Goal: Task Accomplishment & Management: Manage account settings

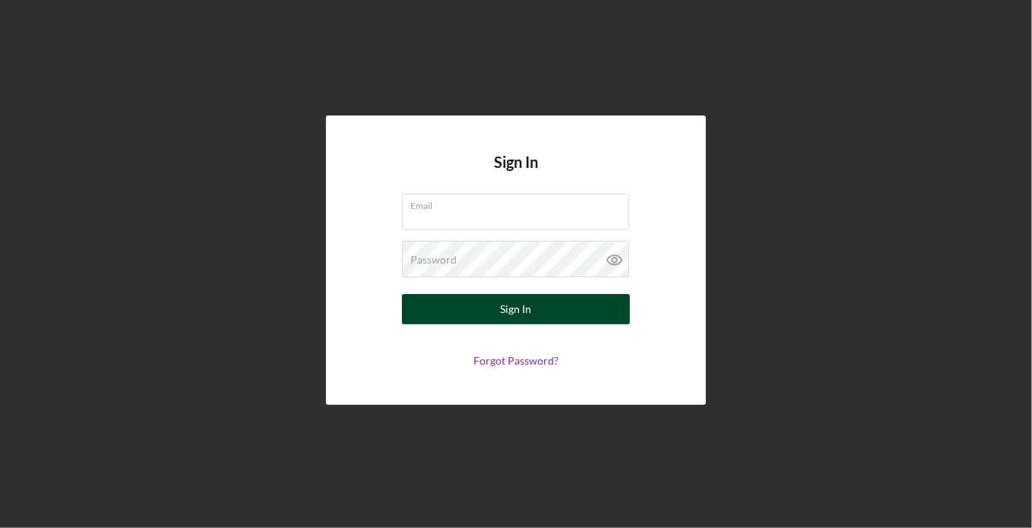
type input "[EMAIL_ADDRESS][DOMAIN_NAME]"
click at [505, 318] on div "Sign In" at bounding box center [516, 309] width 31 height 30
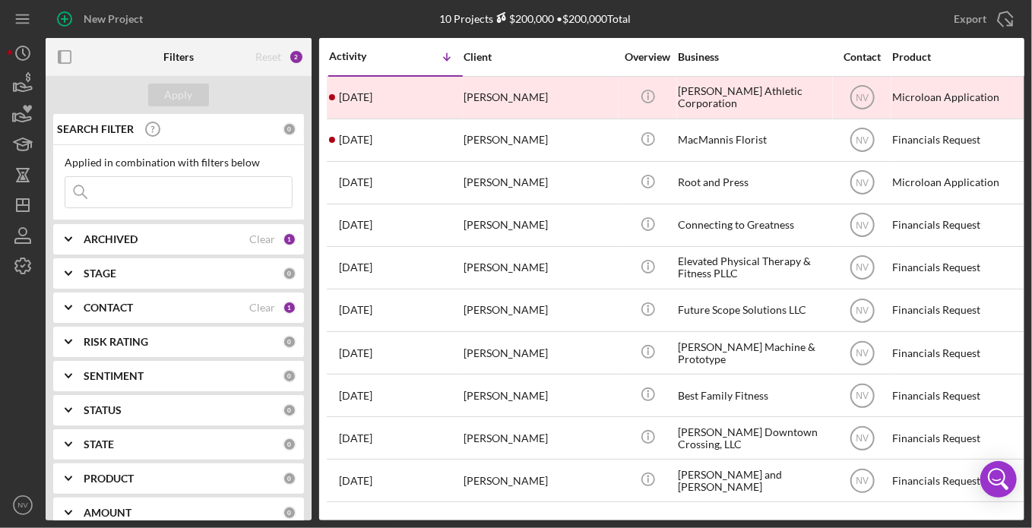
click at [289, 242] on div "1" at bounding box center [290, 240] width 14 height 14
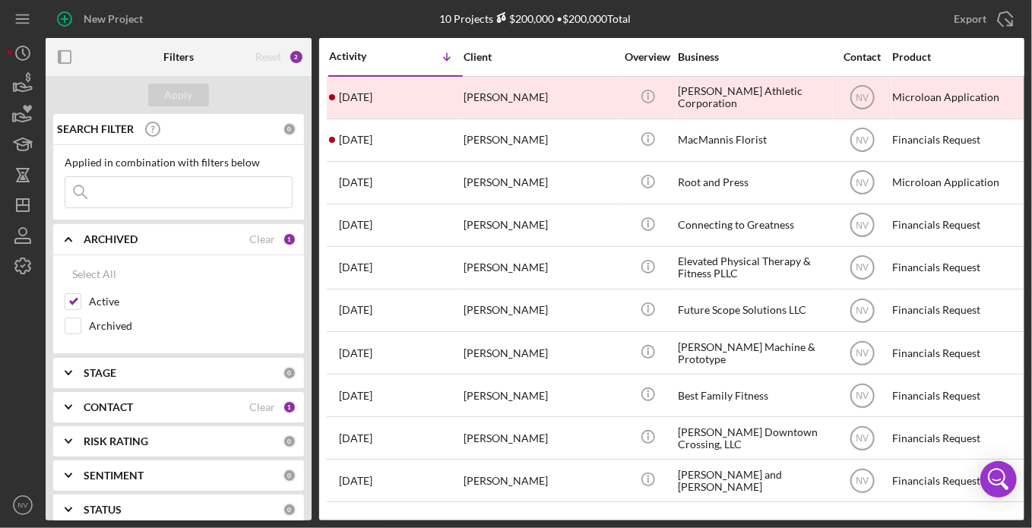
click at [283, 237] on div "1" at bounding box center [290, 240] width 14 height 14
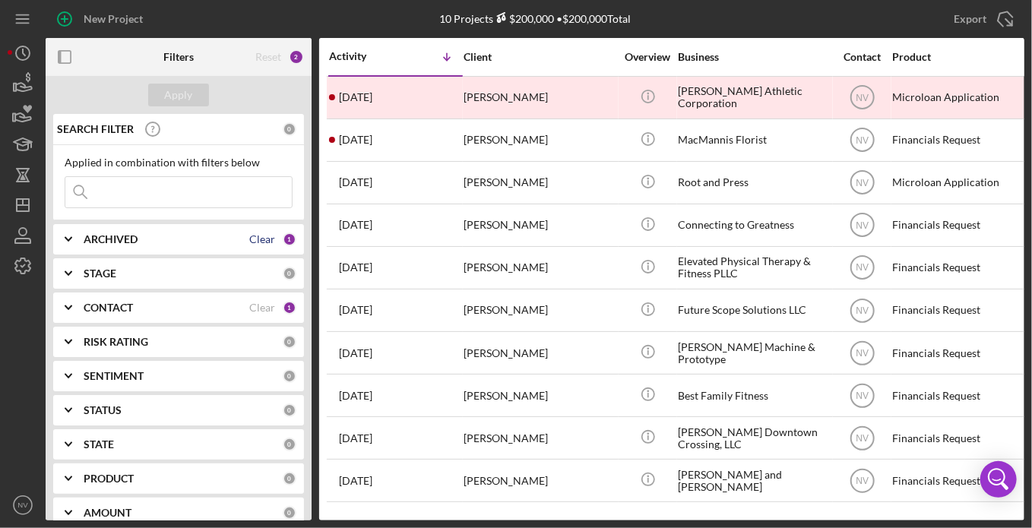
click at [259, 239] on div "Clear" at bounding box center [262, 239] width 26 height 12
click at [307, 467] on div "SEARCH FILTER 0 Applied in combination with filters below Icon/Menu Close Icon/…" at bounding box center [179, 317] width 266 height 407
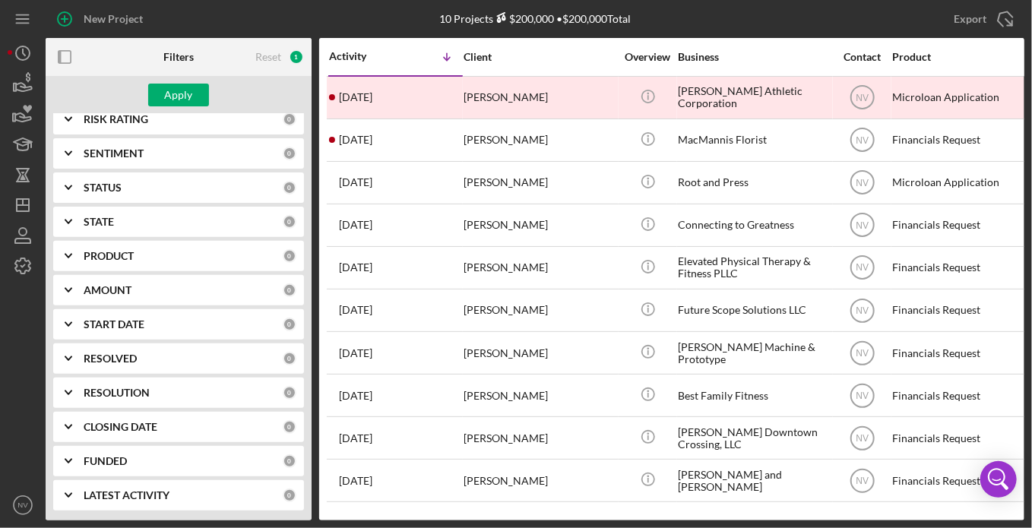
click at [183, 190] on div "STATUS" at bounding box center [183, 188] width 199 height 12
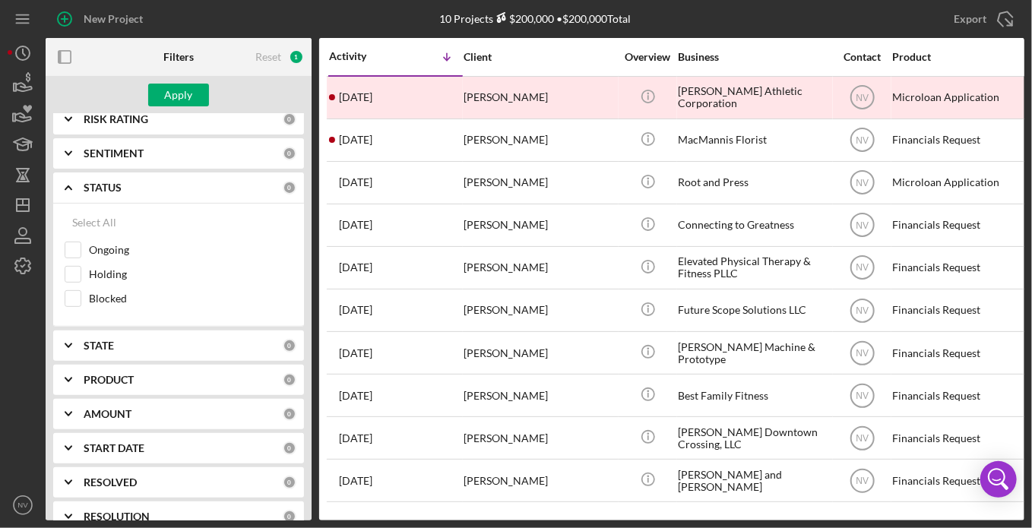
click at [283, 187] on div "0" at bounding box center [290, 188] width 14 height 14
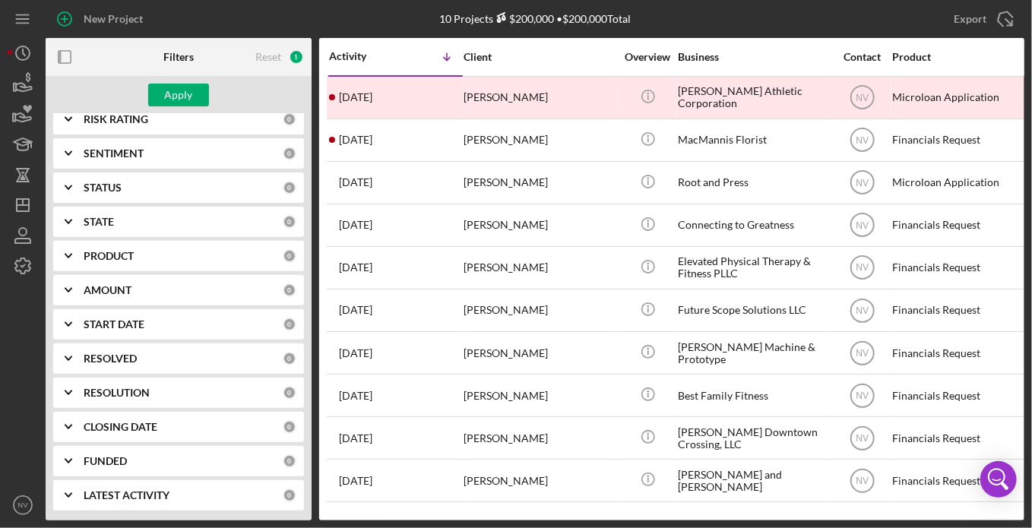
scroll to position [0, 0]
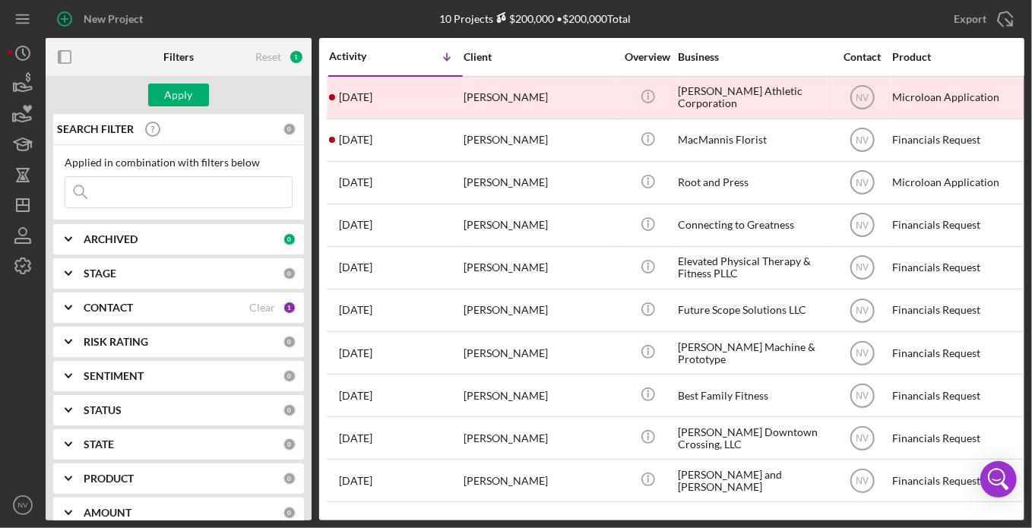
click at [300, 55] on div "1" at bounding box center [296, 56] width 15 height 15
click at [684, 57] on div "Business" at bounding box center [754, 57] width 152 height 12
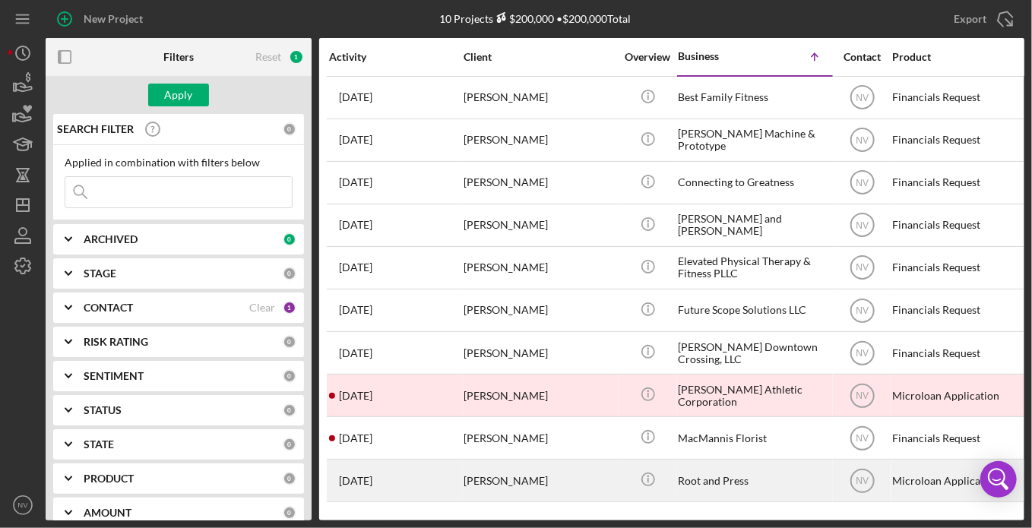
click at [726, 486] on div "Root and Press" at bounding box center [754, 481] width 152 height 40
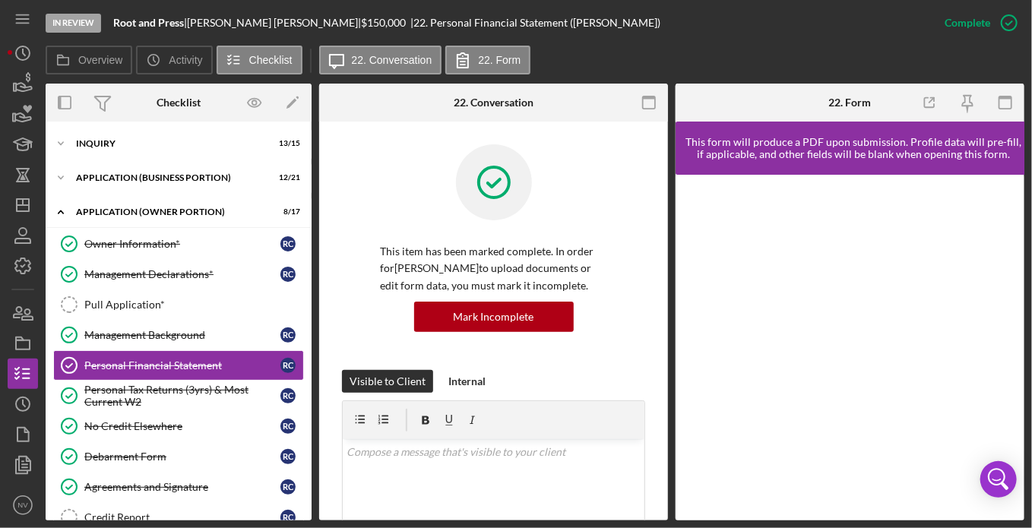
scroll to position [43, 0]
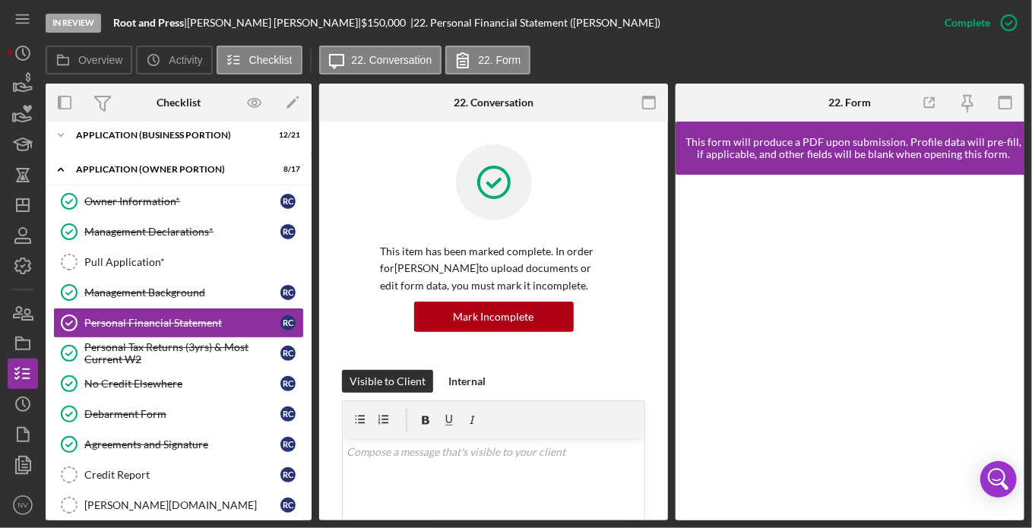
click at [306, 422] on div "Owner Information* Owner Information* R C Management Declarations* Management D…" at bounding box center [179, 448] width 266 height 524
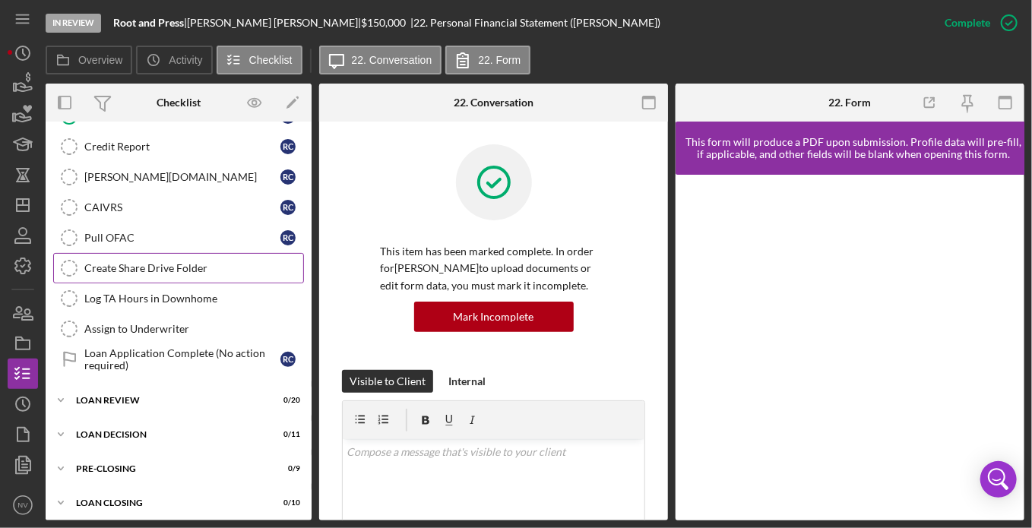
click at [64, 261] on icon "Create Share Drive Folder" at bounding box center [69, 268] width 38 height 38
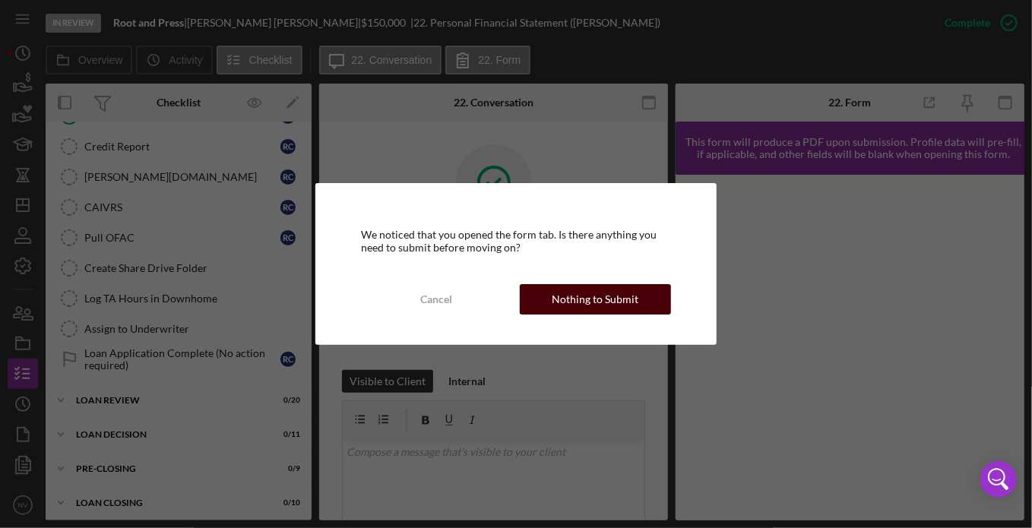
click at [583, 304] on div "Nothing to Submit" at bounding box center [595, 299] width 87 height 30
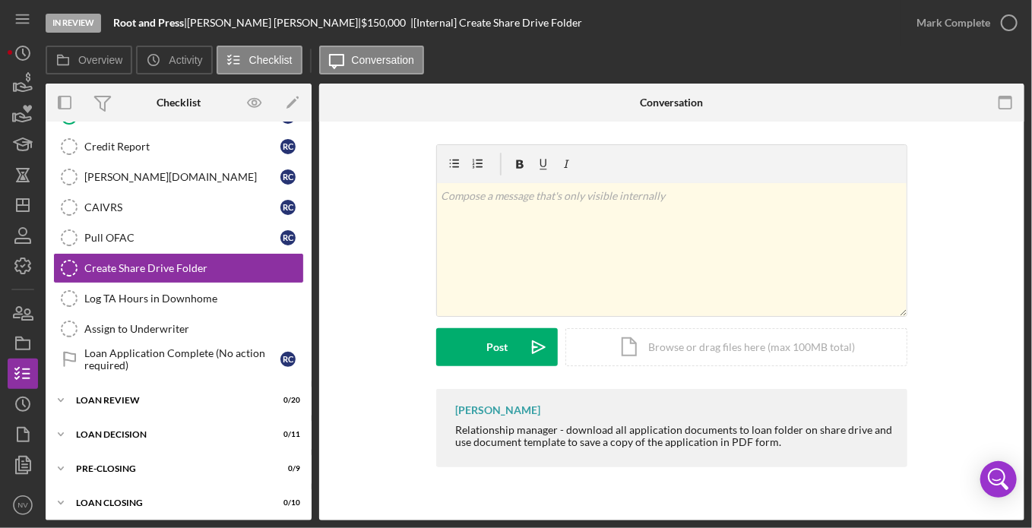
scroll to position [371, 0]
click at [1004, 29] on icon "button" at bounding box center [1009, 23] width 38 height 38
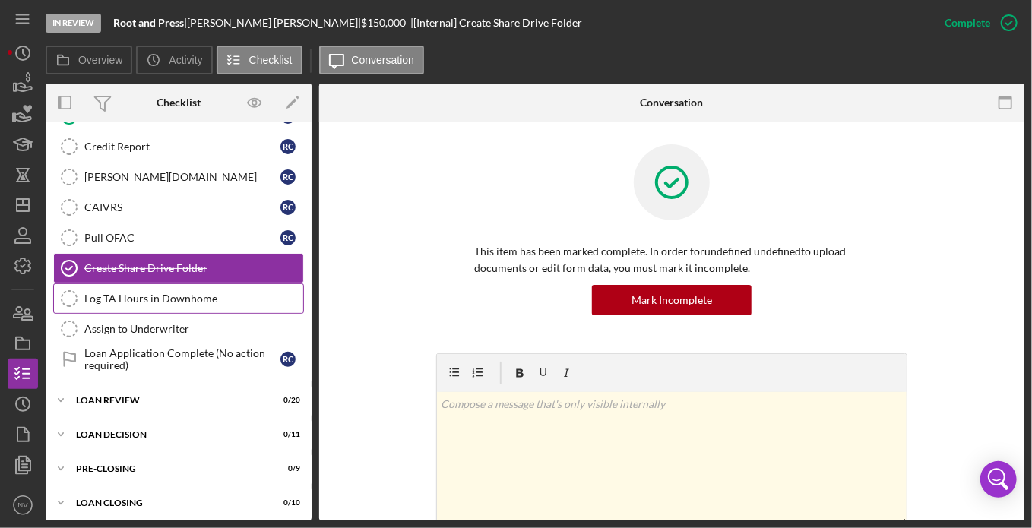
click at [150, 294] on div "Log TA Hours in Downhome" at bounding box center [193, 299] width 219 height 12
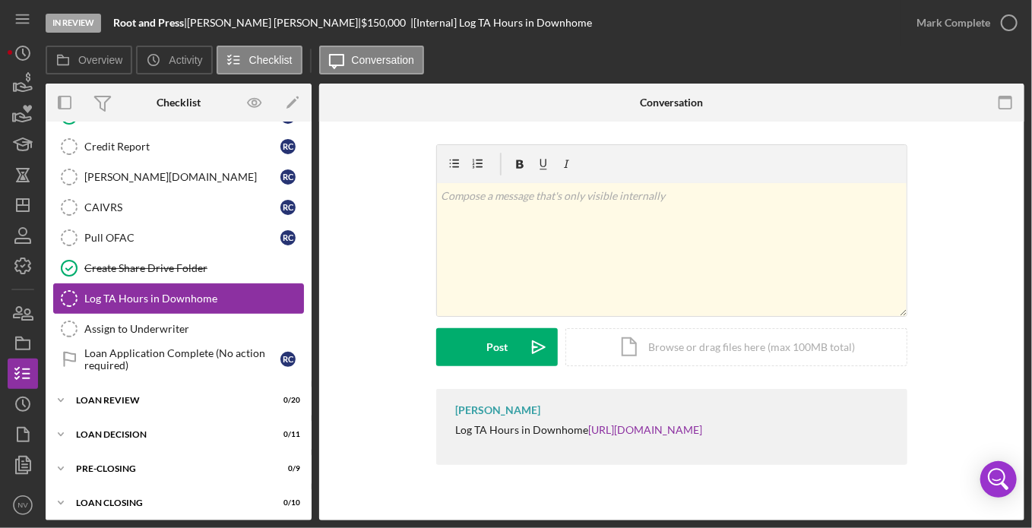
scroll to position [371, 0]
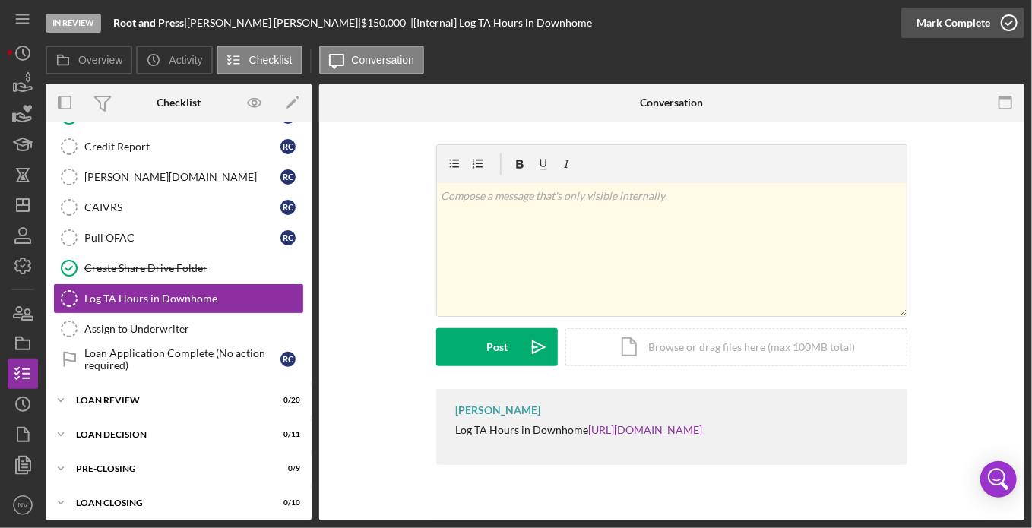
click at [1006, 27] on icon "button" at bounding box center [1009, 23] width 38 height 38
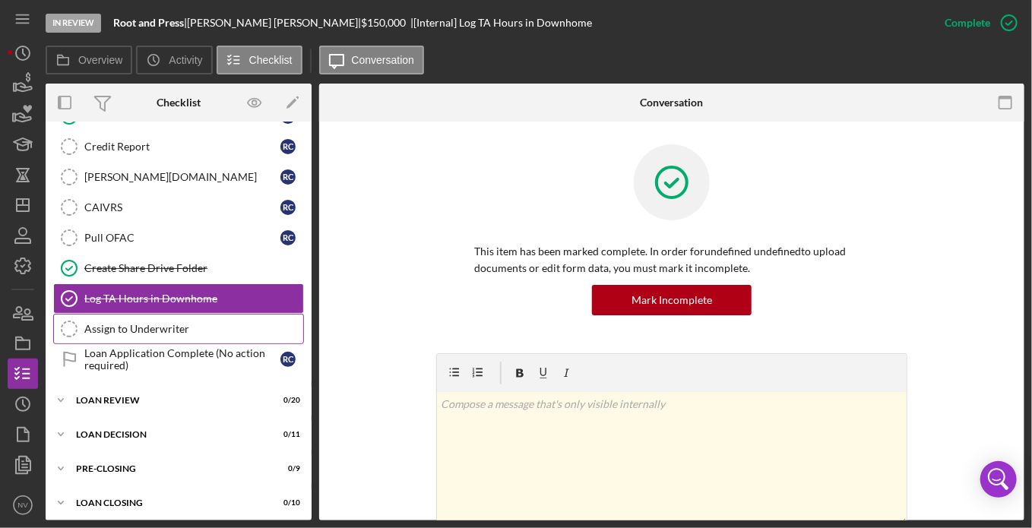
click at [166, 324] on div "Assign to Underwriter" at bounding box center [193, 329] width 219 height 12
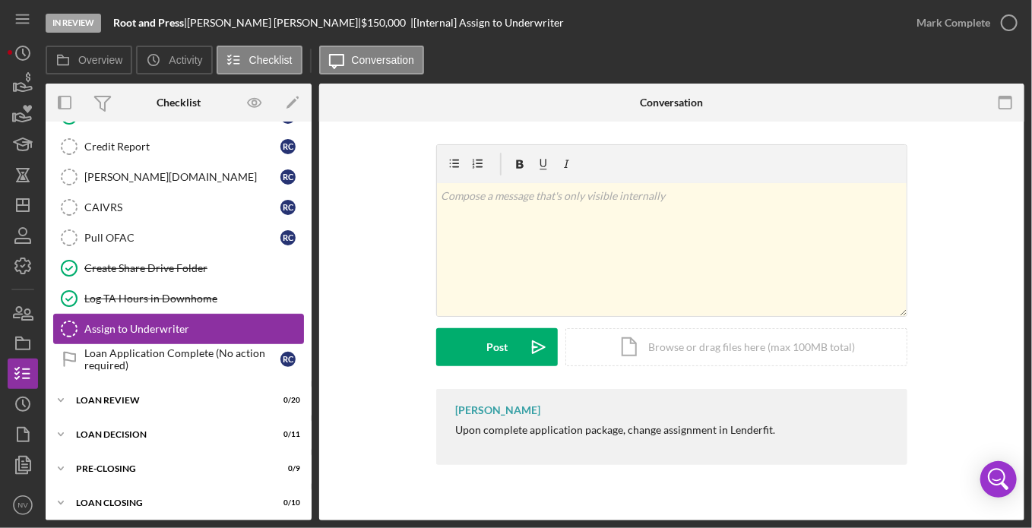
scroll to position [371, 0]
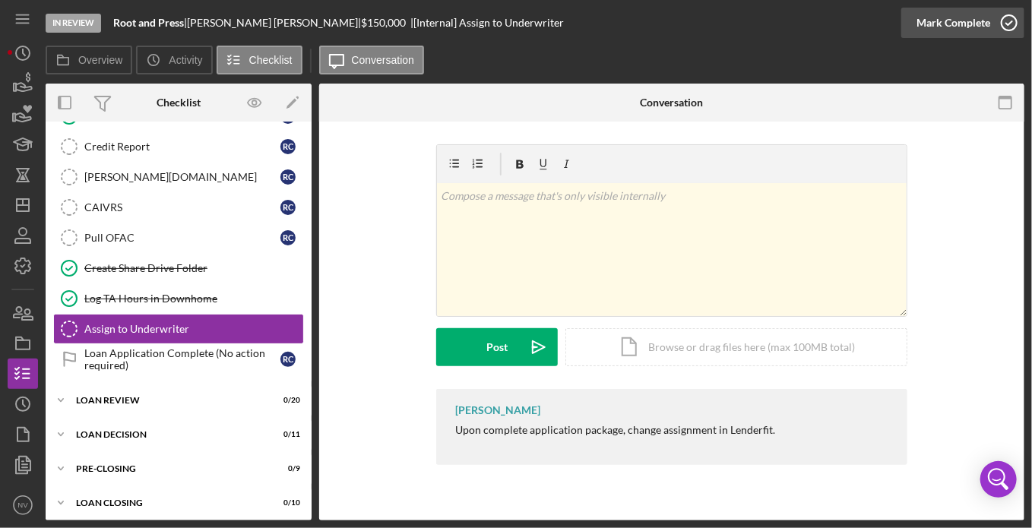
click at [1009, 21] on icon "button" at bounding box center [1009, 23] width 38 height 38
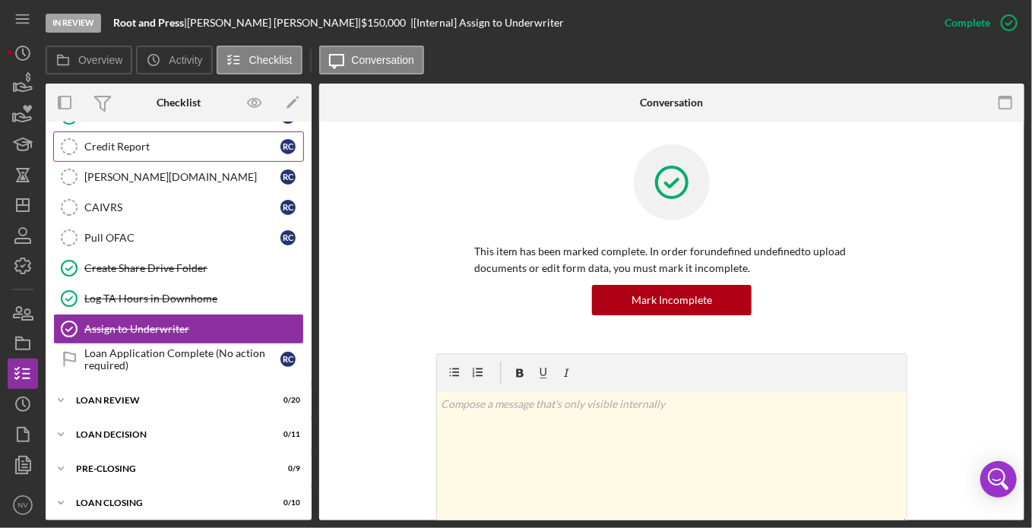
click at [70, 139] on icon "Credit Report" at bounding box center [69, 147] width 38 height 38
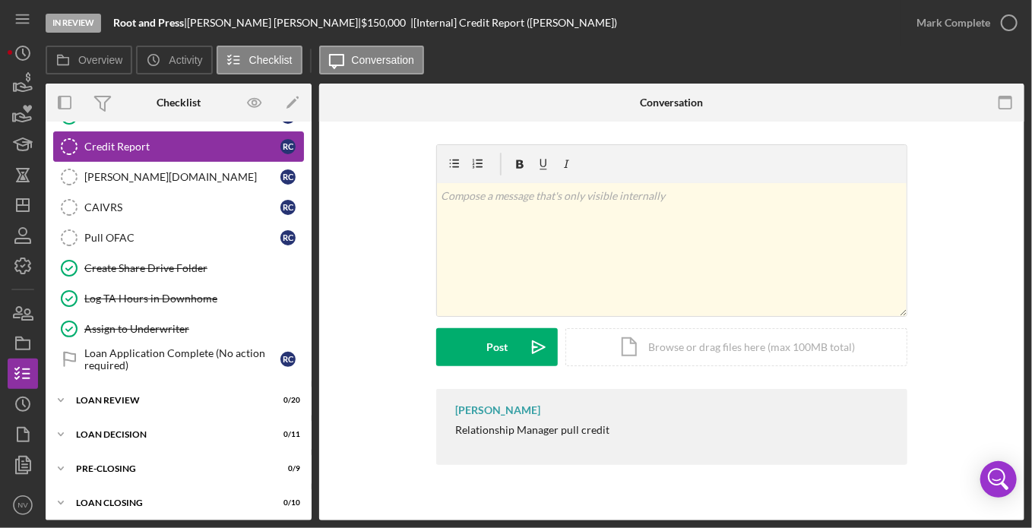
scroll to position [371, 0]
click at [1009, 21] on icon "button" at bounding box center [1009, 23] width 38 height 38
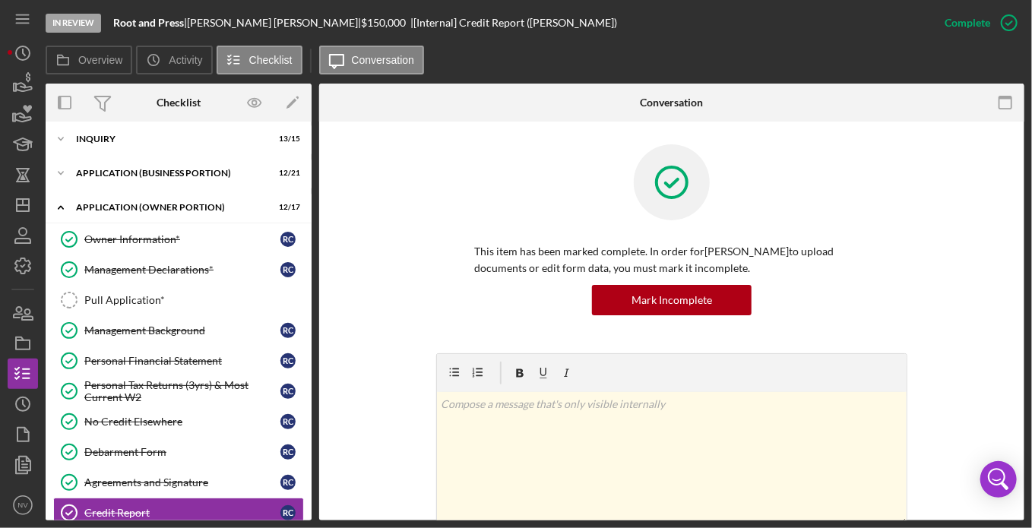
scroll to position [6, 0]
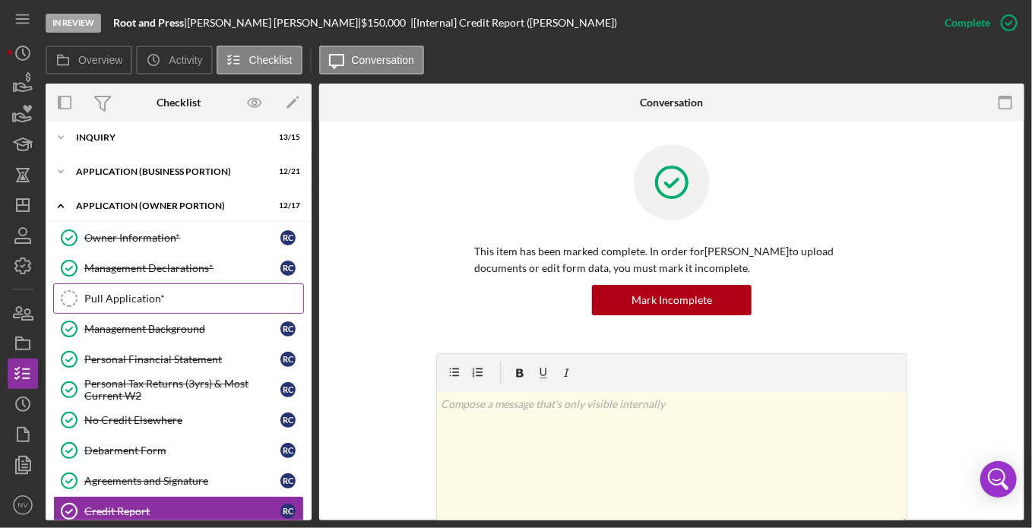
click at [55, 301] on icon "Pull Application*" at bounding box center [69, 299] width 38 height 38
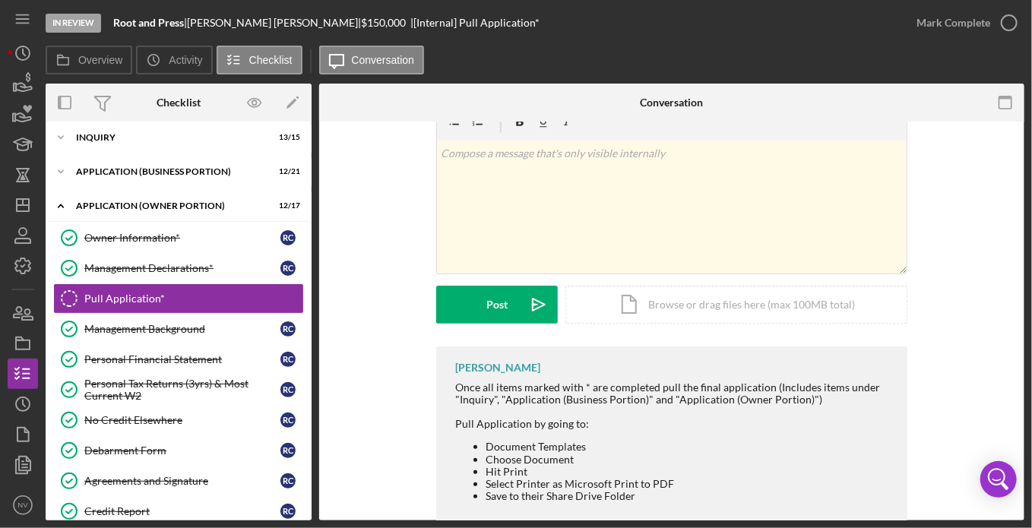
scroll to position [45, 0]
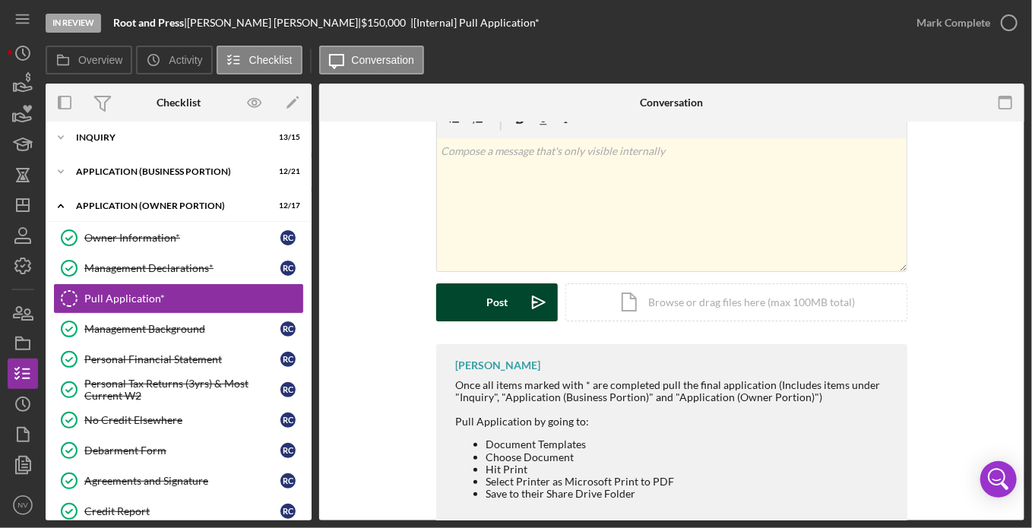
click at [486, 311] on div "Post" at bounding box center [496, 302] width 21 height 38
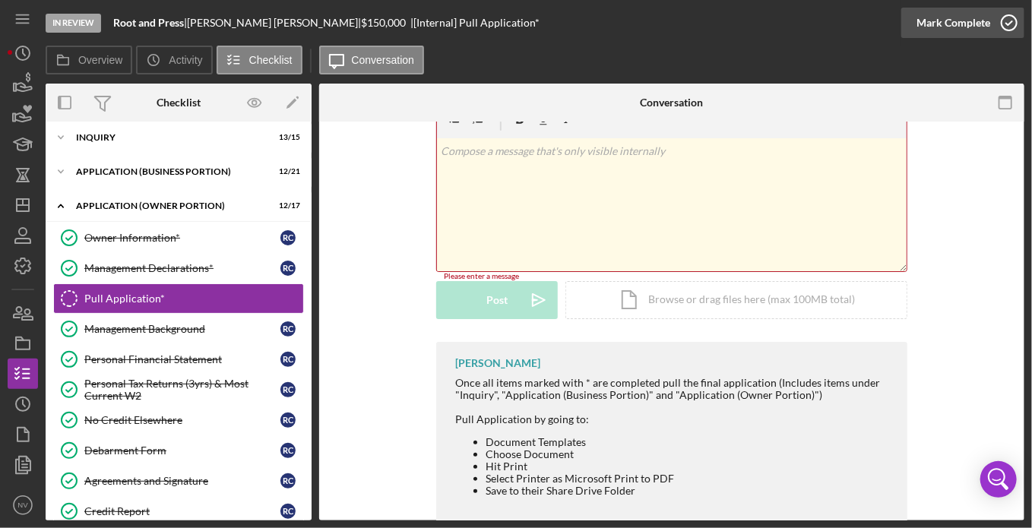
click at [1003, 26] on icon "button" at bounding box center [1009, 23] width 38 height 38
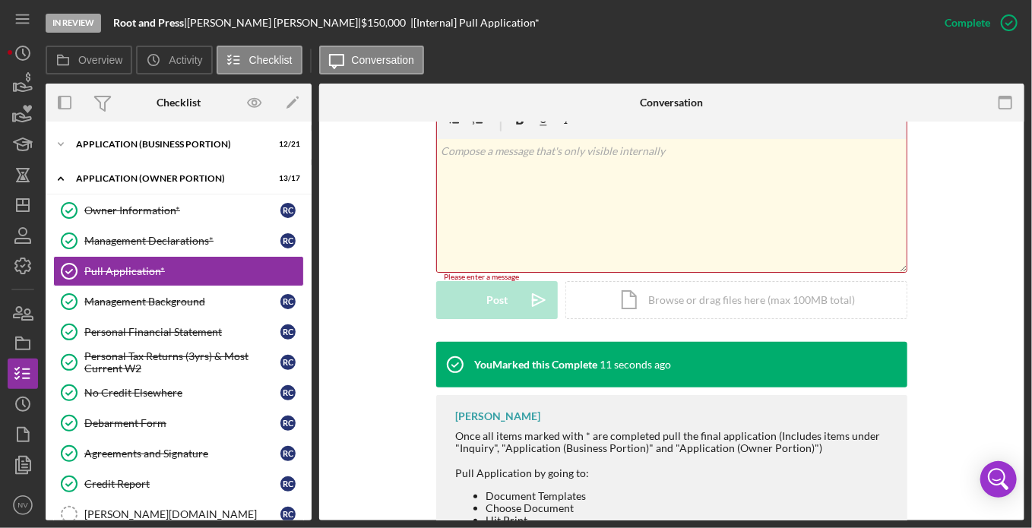
scroll to position [0, 0]
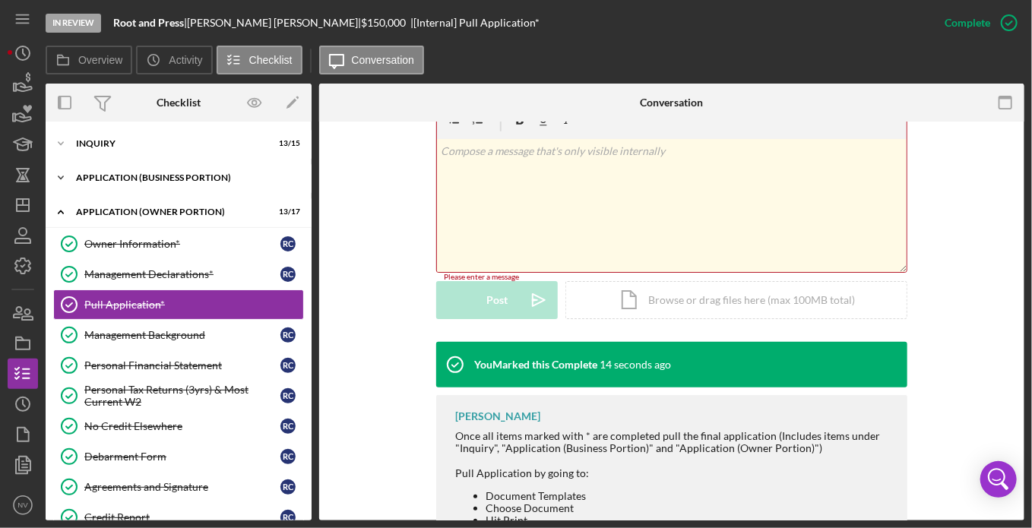
click at [205, 176] on div "APPLICATION (BUSINESS PORTION)" at bounding box center [184, 177] width 217 height 9
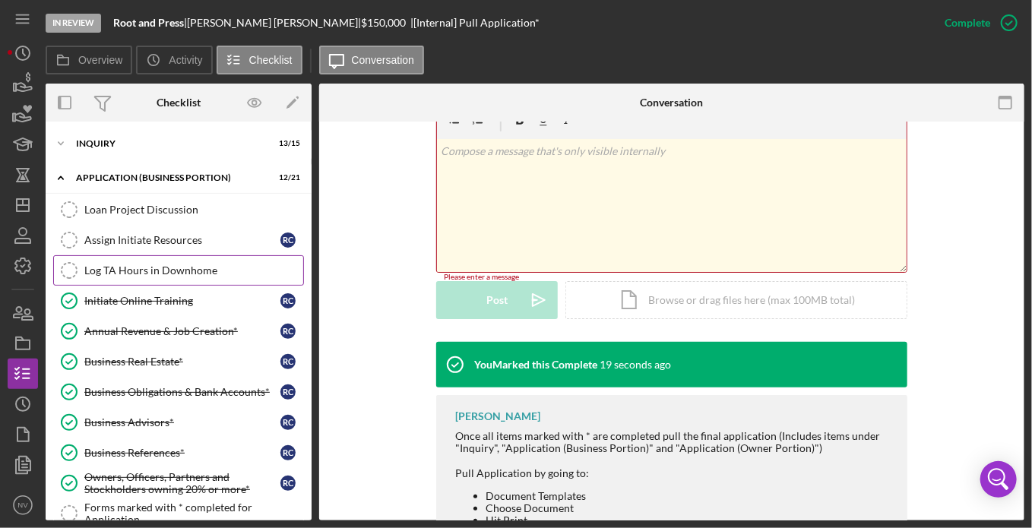
click at [68, 269] on icon "Log TA Hours in Downhome" at bounding box center [69, 271] width 38 height 38
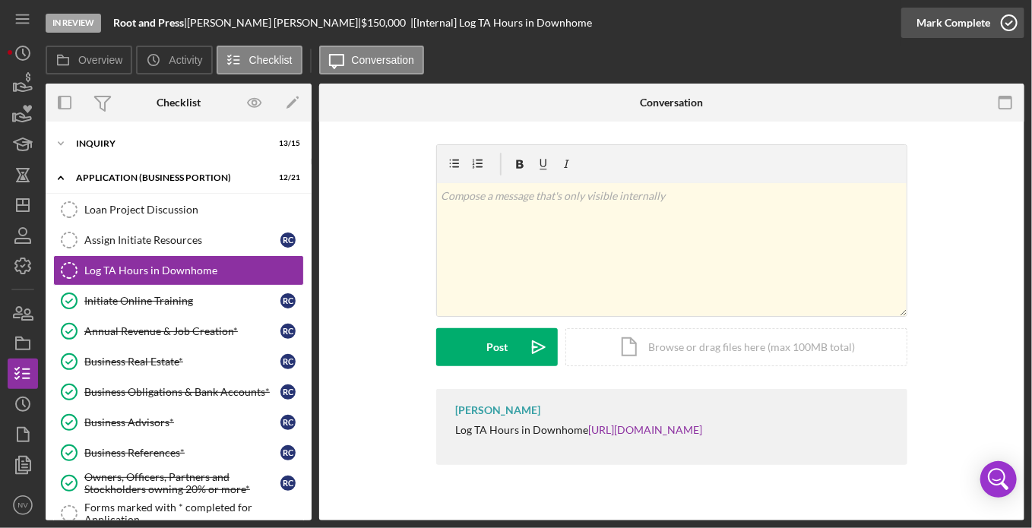
click at [1008, 27] on icon "button" at bounding box center [1009, 23] width 38 height 38
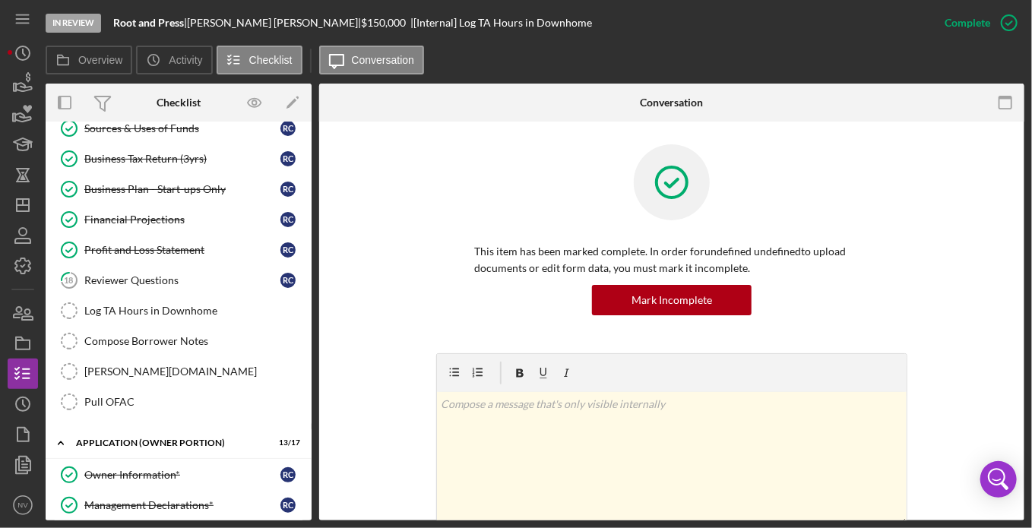
scroll to position [420, 0]
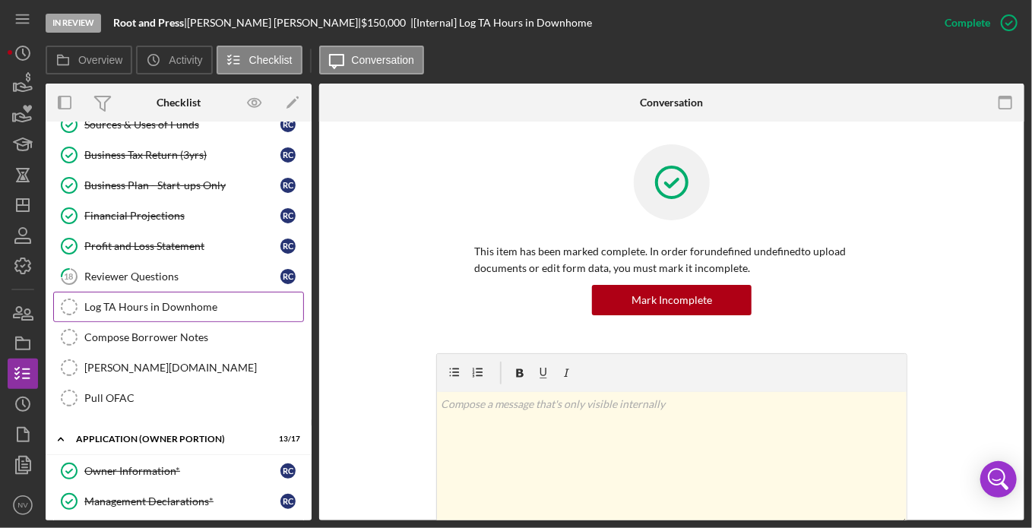
click at [79, 298] on icon "Log TA Hours in Downhome" at bounding box center [69, 307] width 38 height 38
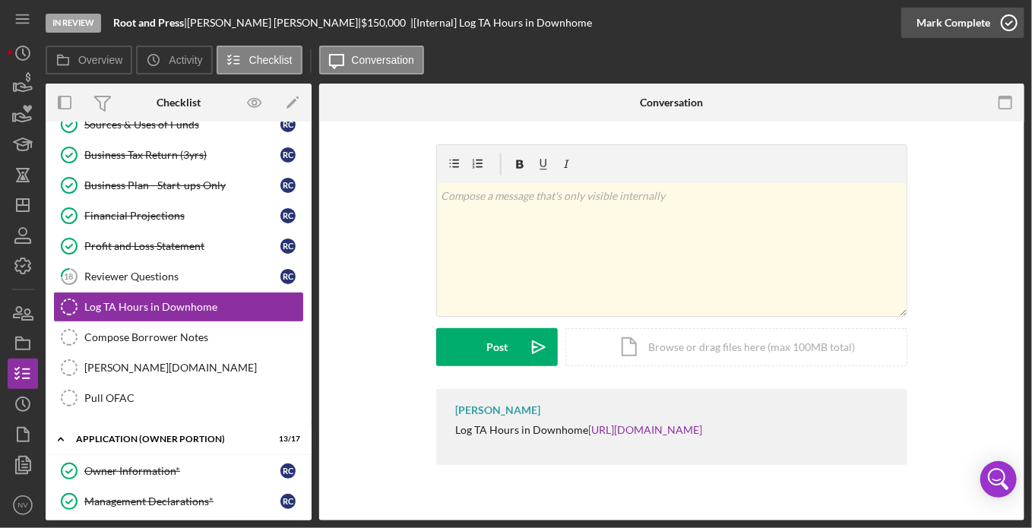
click at [1013, 21] on icon "button" at bounding box center [1009, 23] width 38 height 38
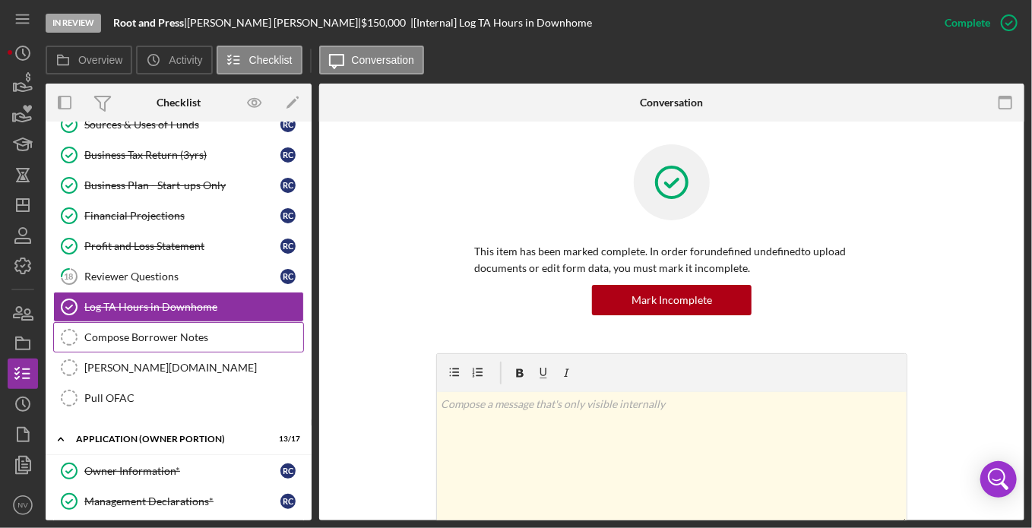
click at [124, 333] on div "Compose Borrower Notes" at bounding box center [193, 337] width 219 height 12
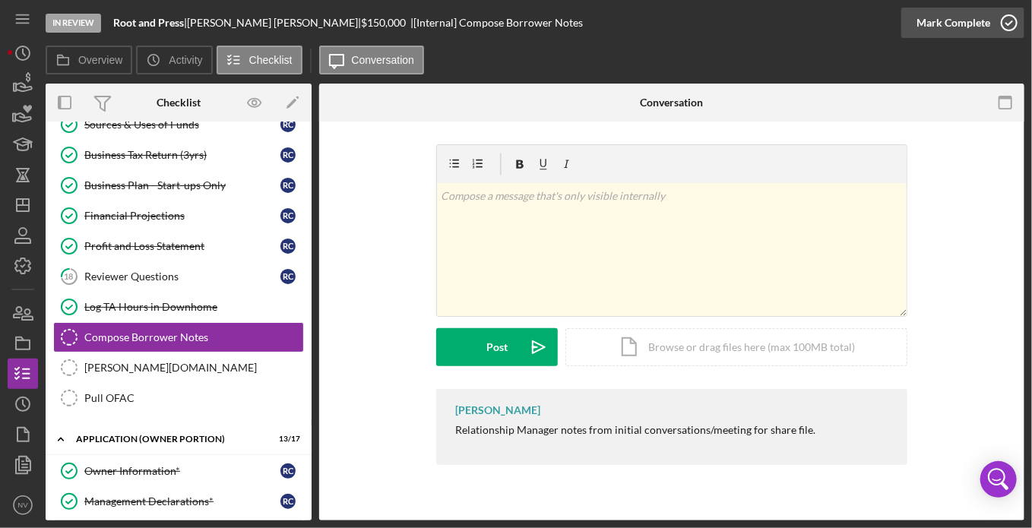
click at [1004, 26] on icon "button" at bounding box center [1009, 23] width 38 height 38
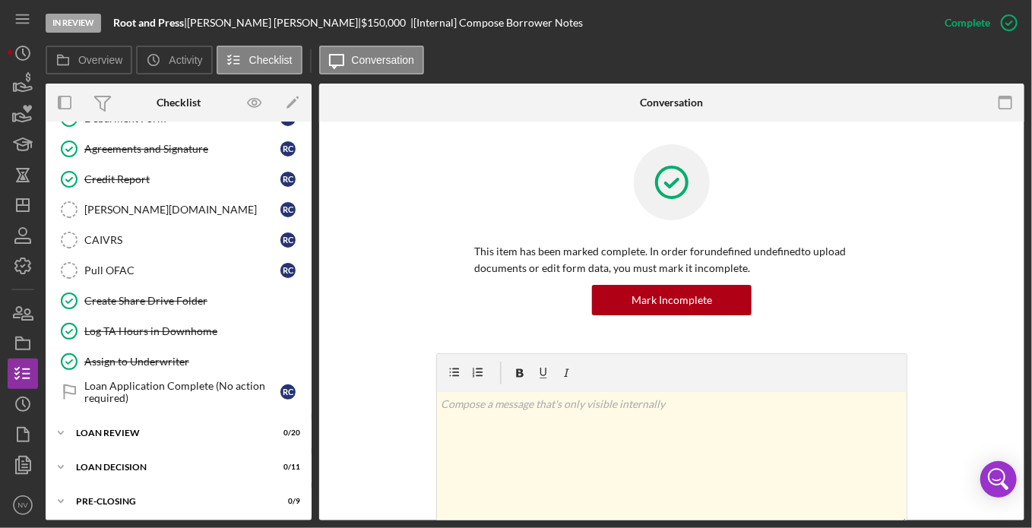
scroll to position [1012, 0]
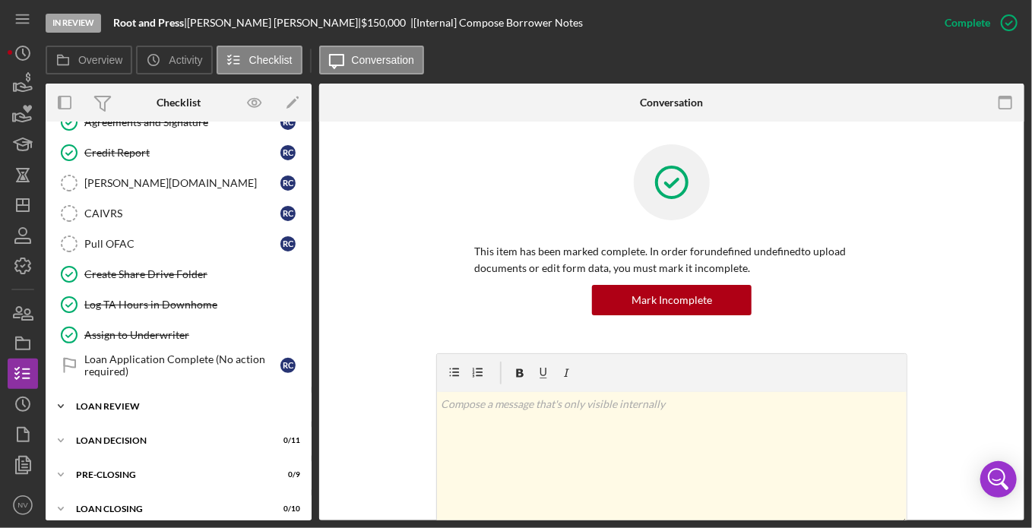
click at [255, 402] on div "LOAN REVIEW" at bounding box center [184, 406] width 217 height 9
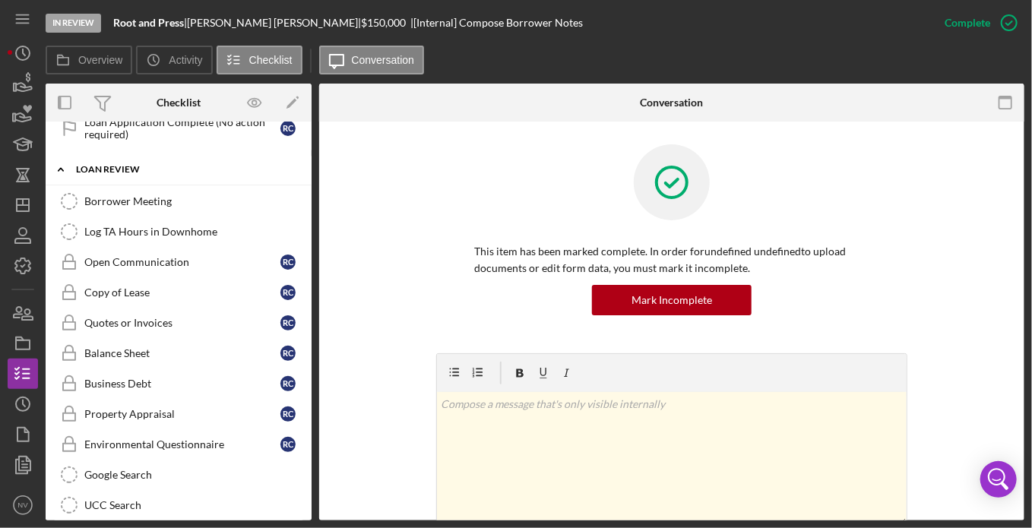
scroll to position [1249, 0]
click at [73, 183] on icon "Borrower Meeting" at bounding box center [69, 201] width 38 height 38
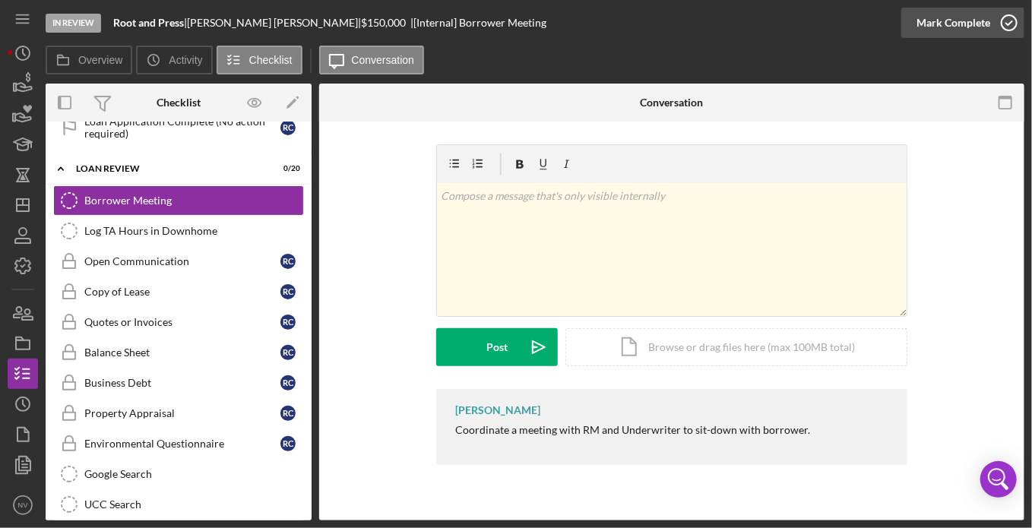
click at [1011, 21] on icon "button" at bounding box center [1009, 23] width 38 height 38
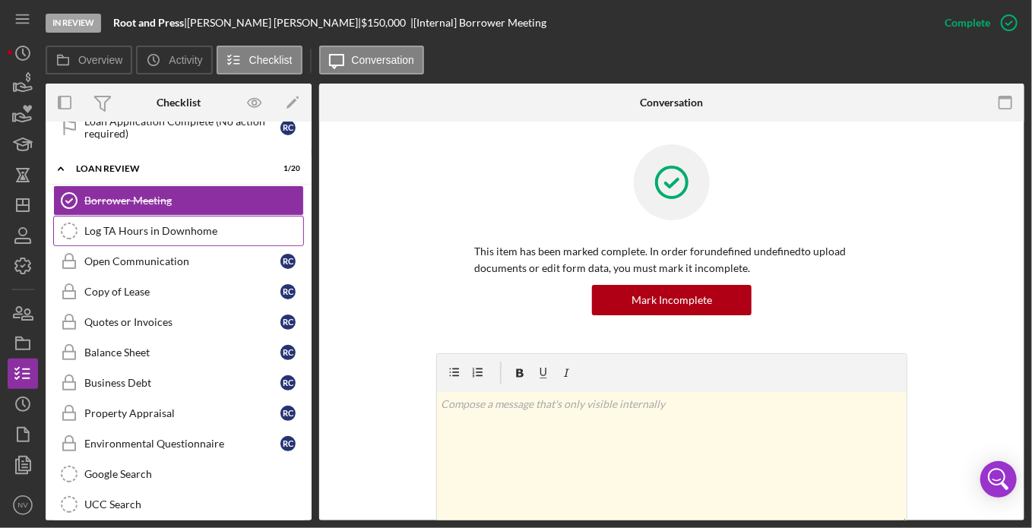
click at [73, 221] on icon "Log TA Hours in Downhome" at bounding box center [69, 231] width 38 height 38
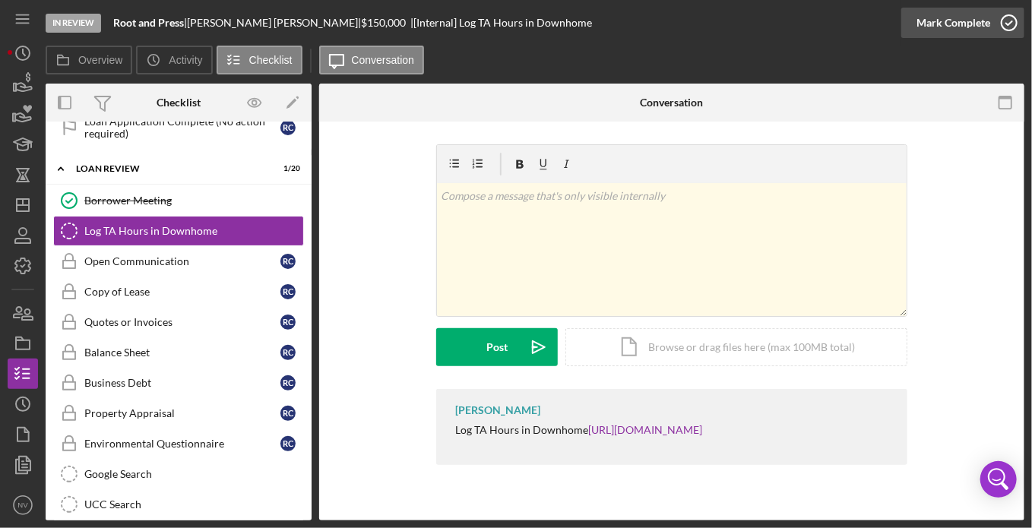
click at [1009, 21] on icon "button" at bounding box center [1009, 23] width 38 height 38
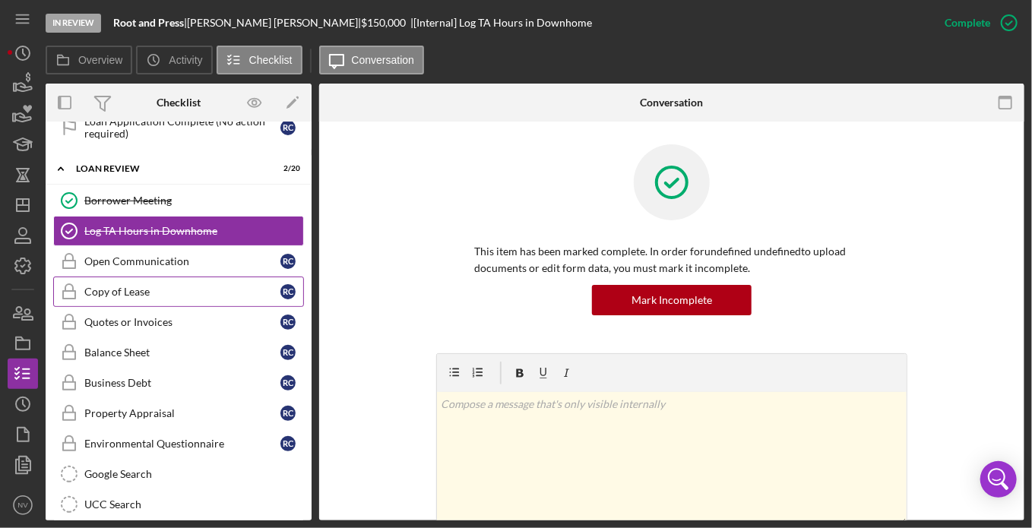
click at [139, 286] on div "Copy of Lease" at bounding box center [182, 292] width 196 height 12
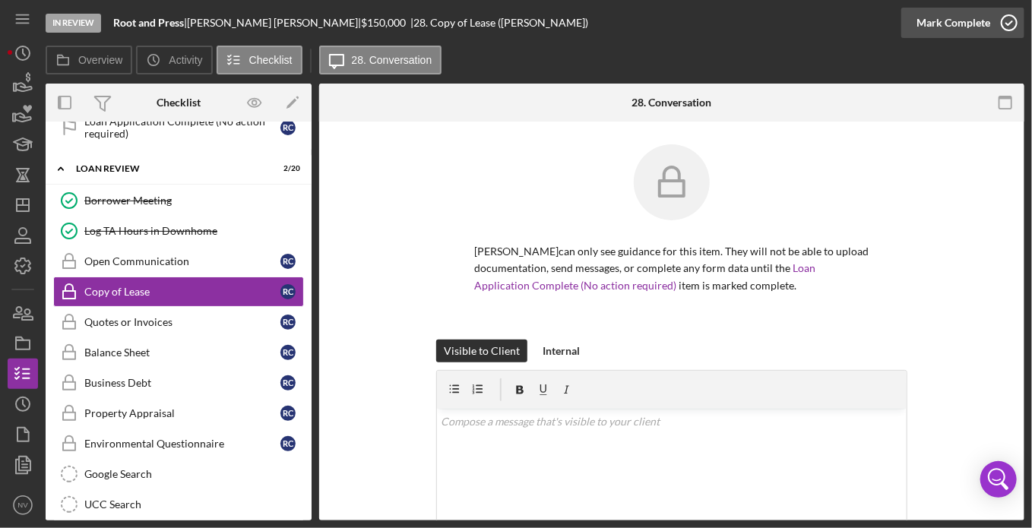
click at [1005, 22] on icon "button" at bounding box center [1009, 23] width 38 height 38
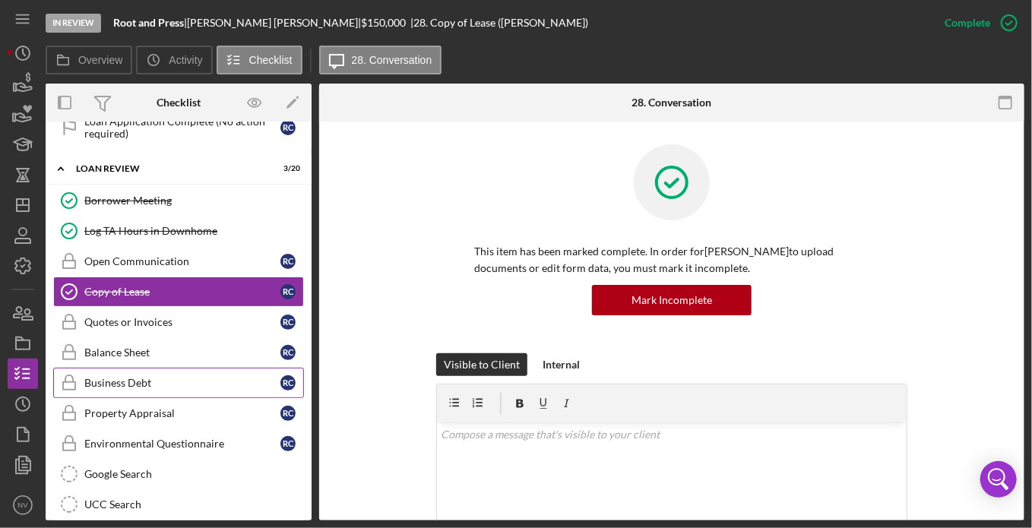
click at [122, 377] on div "Business Debt" at bounding box center [182, 383] width 196 height 12
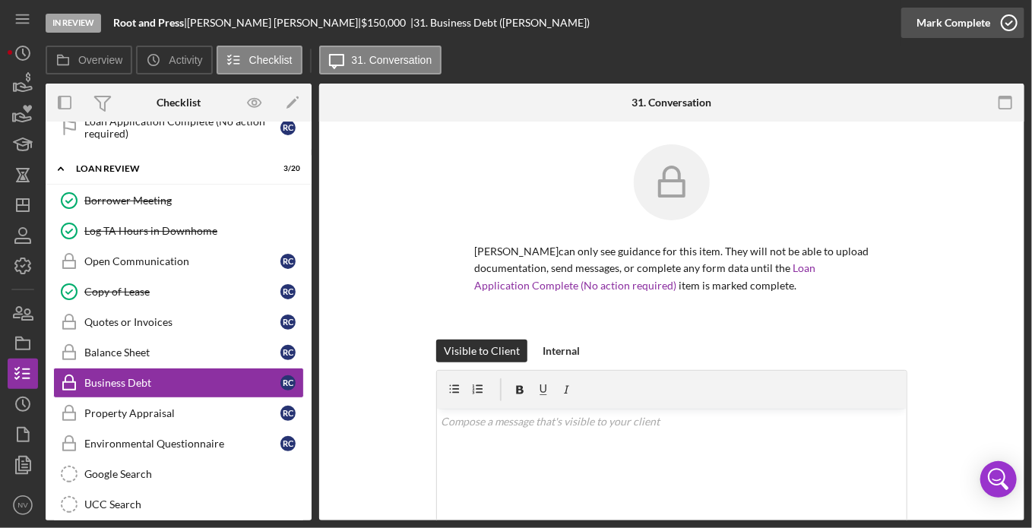
click at [1003, 24] on icon "button" at bounding box center [1009, 23] width 38 height 38
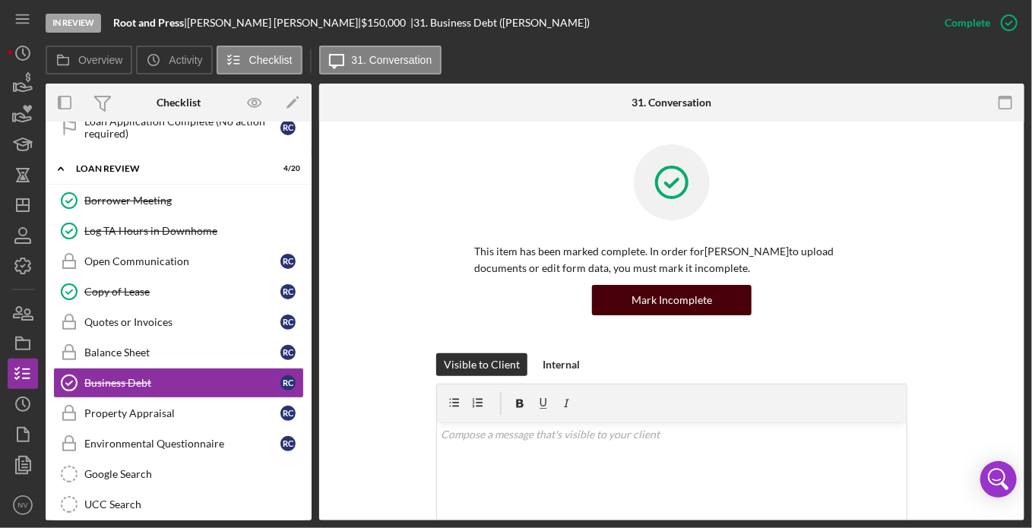
click at [642, 302] on div "Mark Incomplete" at bounding box center [672, 300] width 81 height 30
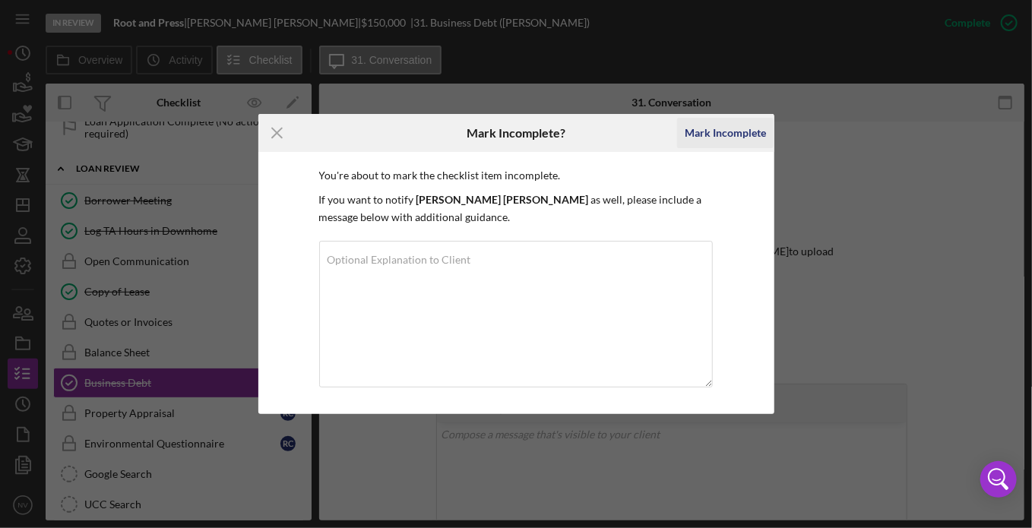
click at [751, 132] on div "Mark Incomplete" at bounding box center [725, 133] width 81 height 30
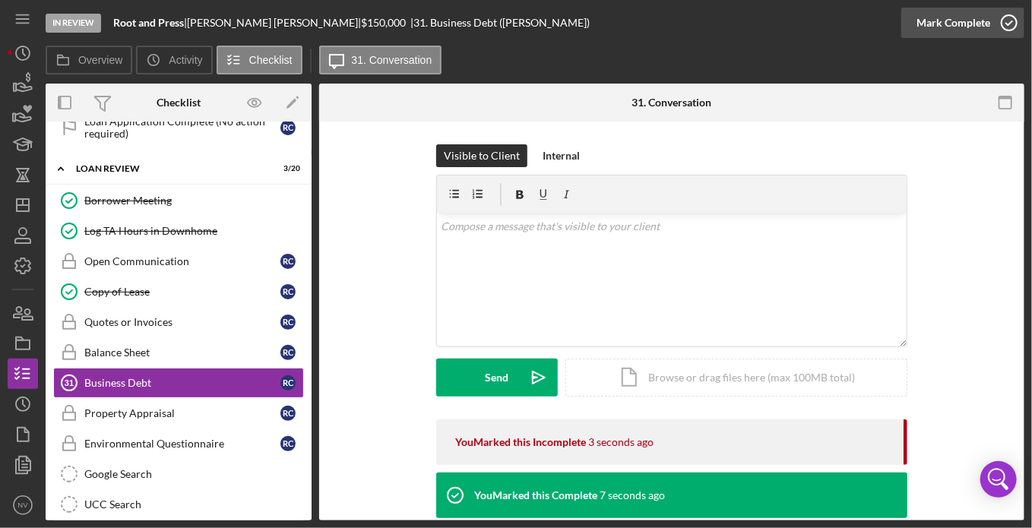
click at [1006, 30] on icon "button" at bounding box center [1009, 23] width 38 height 38
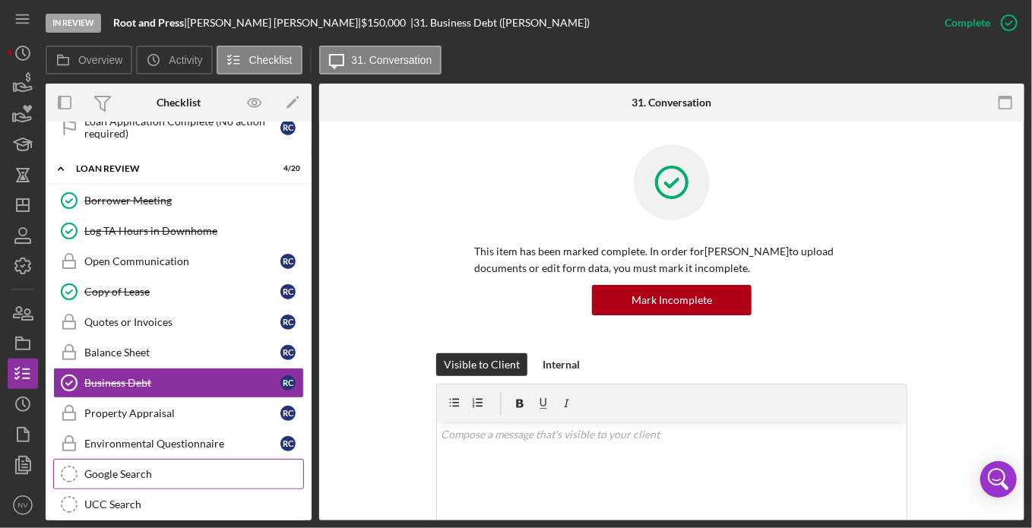
click at [66, 458] on icon "Google Search" at bounding box center [69, 474] width 38 height 38
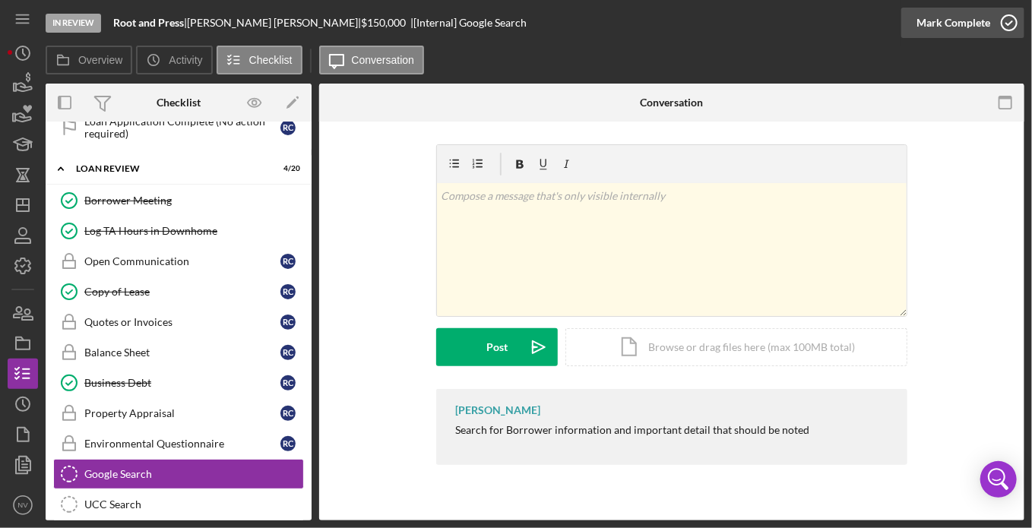
click at [1006, 24] on icon "button" at bounding box center [1009, 23] width 38 height 38
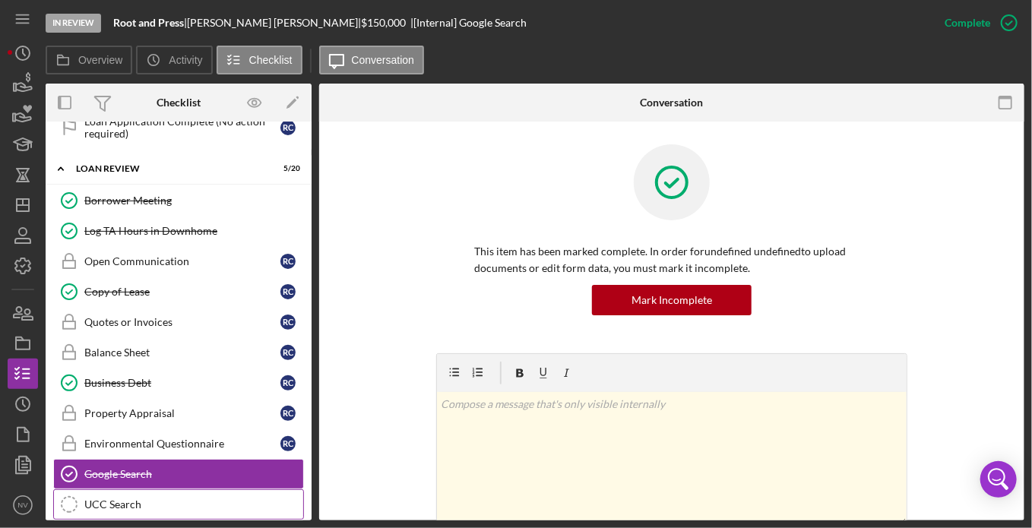
click at [76, 486] on icon "UCC Search" at bounding box center [69, 505] width 38 height 38
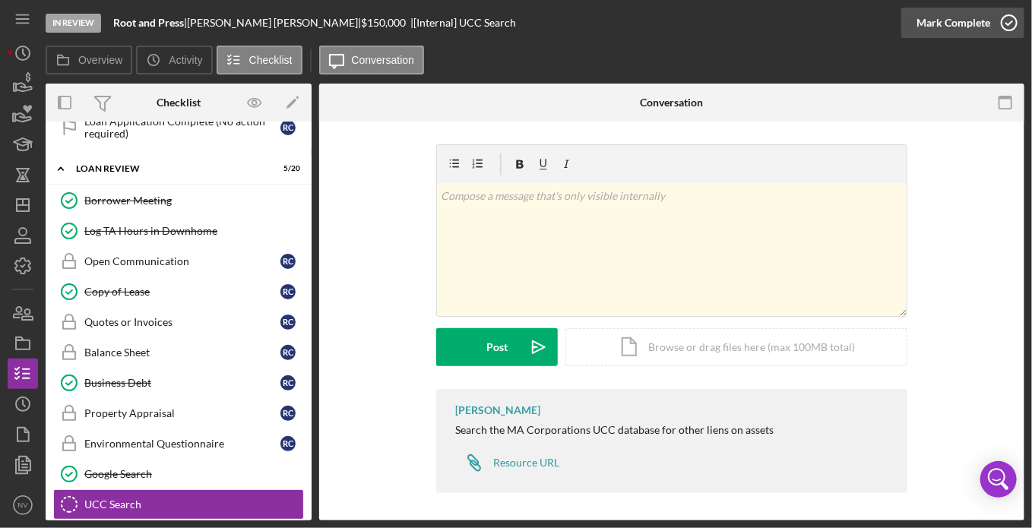
click at [1014, 23] on icon "button" at bounding box center [1009, 23] width 38 height 38
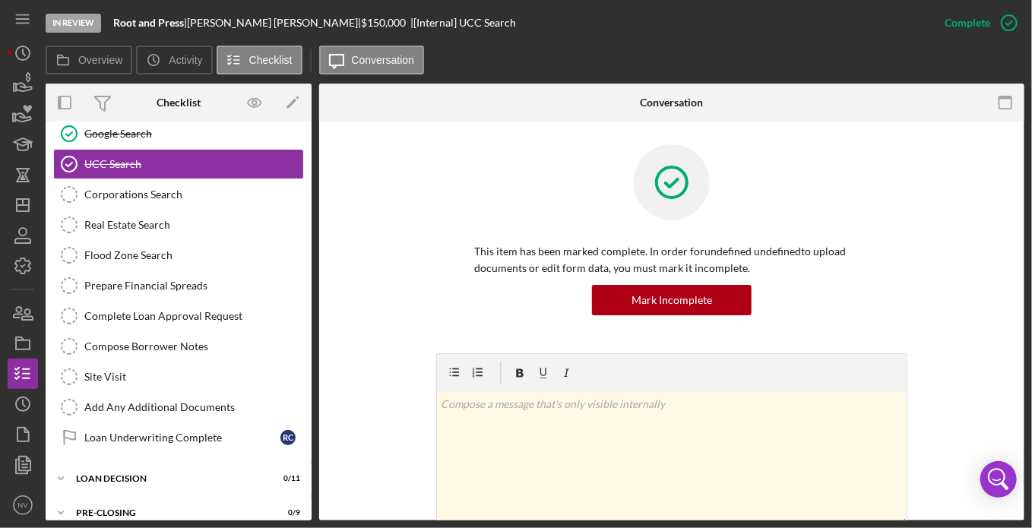
scroll to position [1592, 0]
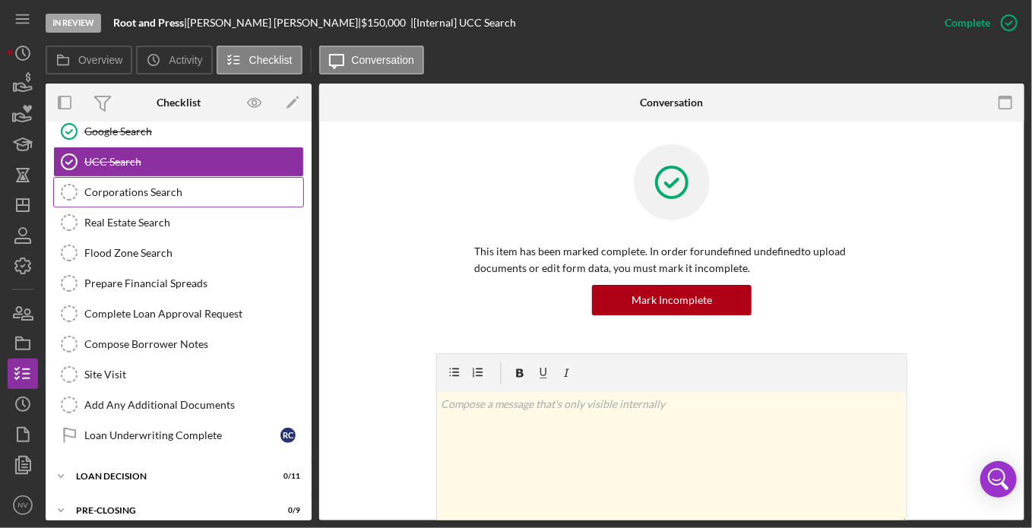
click at [70, 176] on icon "Corporations Search" at bounding box center [69, 192] width 38 height 38
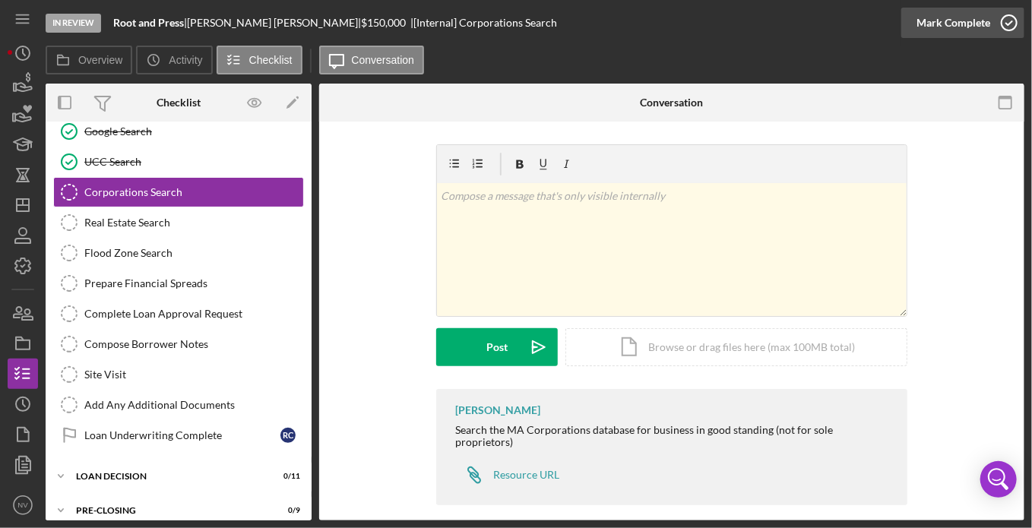
click at [1009, 20] on icon "button" at bounding box center [1009, 23] width 38 height 38
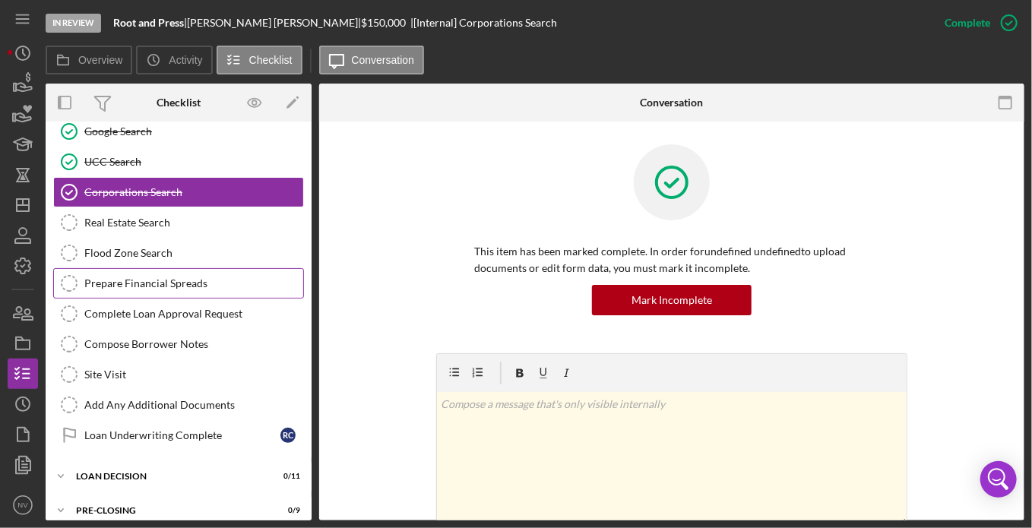
click at [73, 264] on icon "Prepare Financial Spreads" at bounding box center [69, 283] width 38 height 38
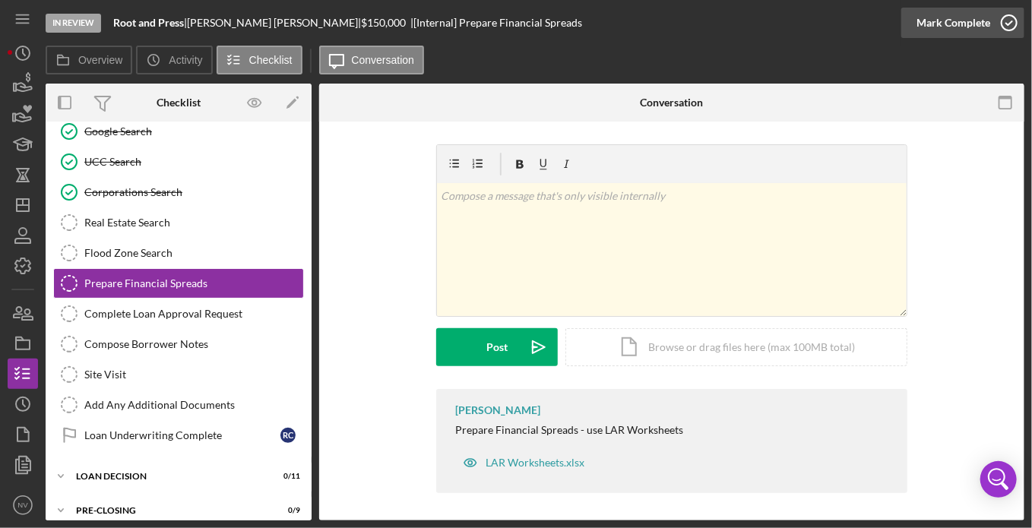
click at [1012, 20] on icon "button" at bounding box center [1009, 23] width 38 height 38
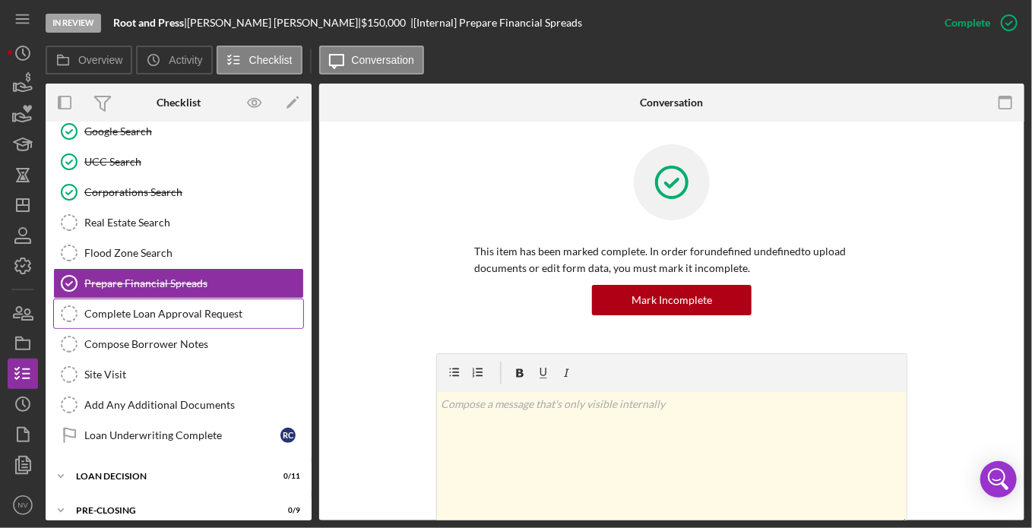
click at [102, 308] on div "Complete Loan Approval Request" at bounding box center [193, 314] width 219 height 12
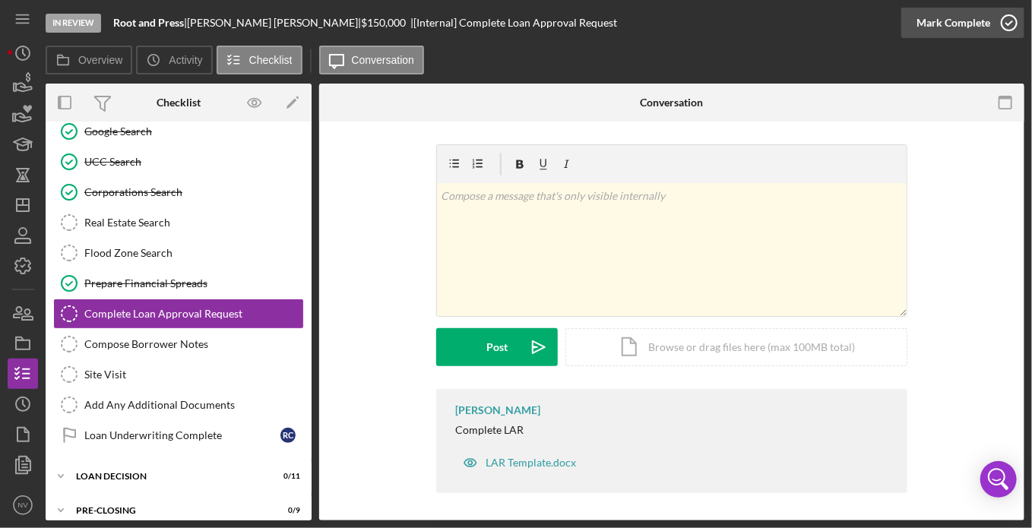
click at [1006, 23] on icon "button" at bounding box center [1009, 23] width 38 height 38
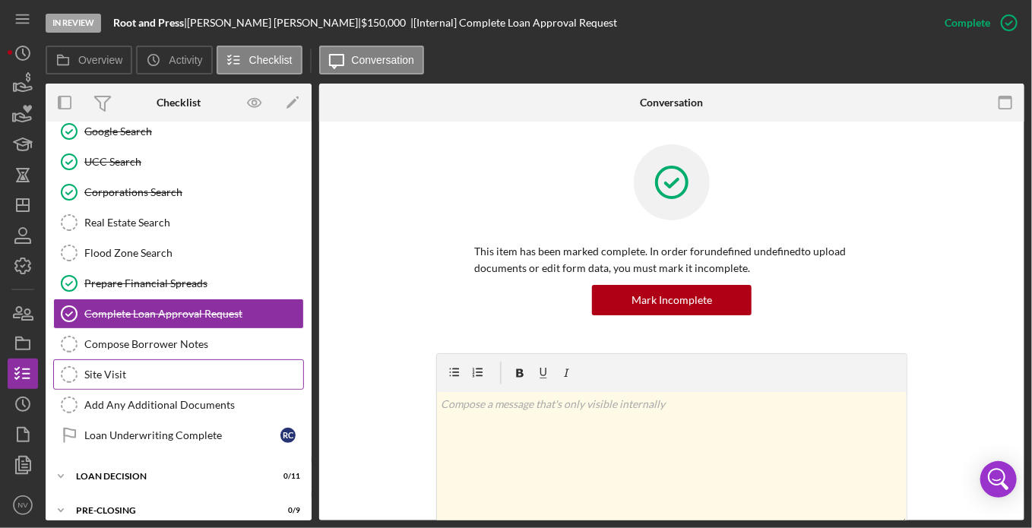
click at [71, 359] on icon "Site Visit" at bounding box center [69, 375] width 38 height 38
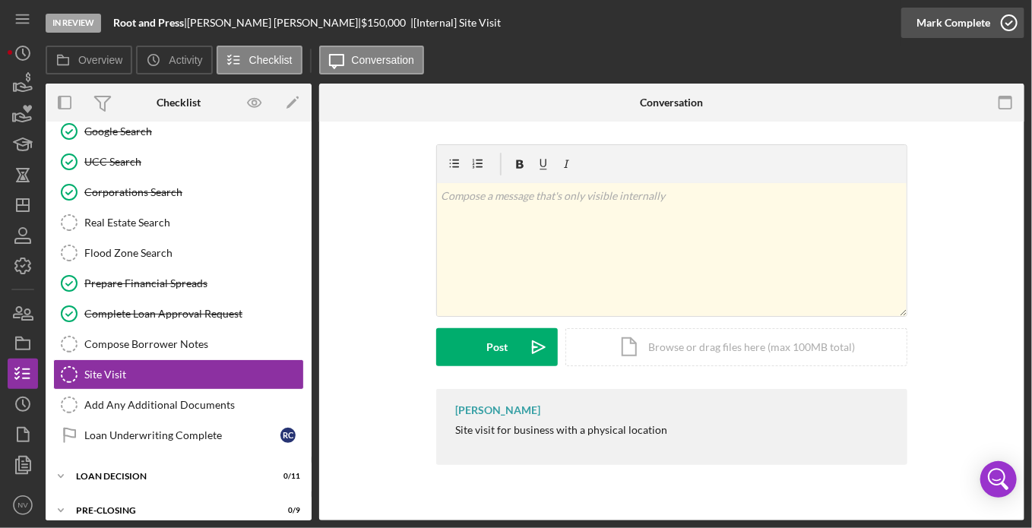
click at [1009, 23] on icon "button" at bounding box center [1009, 23] width 38 height 38
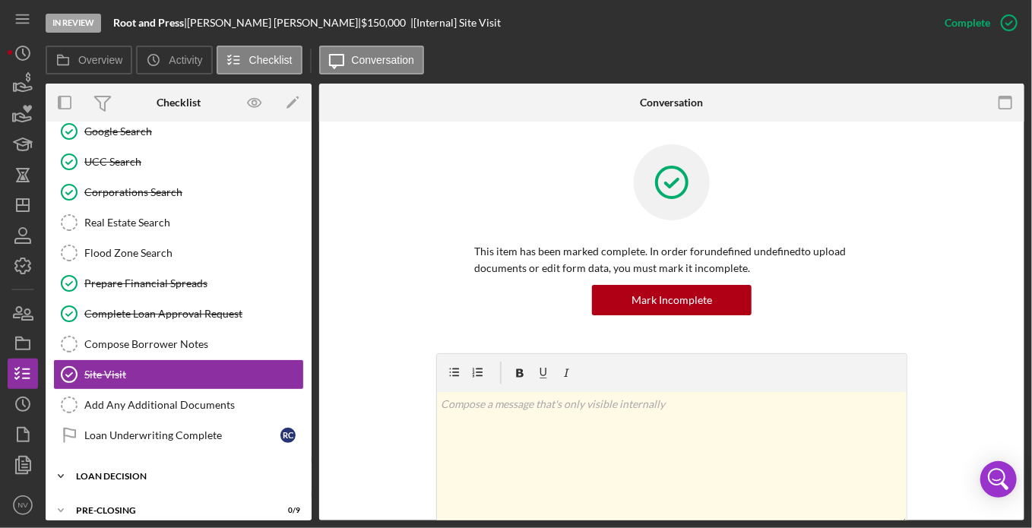
click at [110, 461] on div "Icon/Expander LOAN DECISION 0 / 11" at bounding box center [179, 476] width 266 height 30
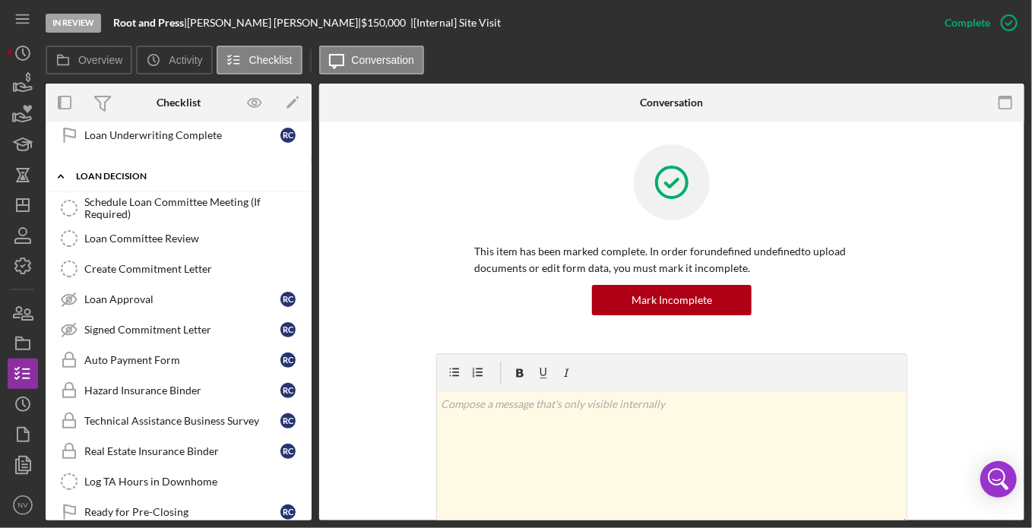
scroll to position [1893, 0]
click at [64, 188] on icon "Schedule Loan Committee Meeting (If Required)" at bounding box center [69, 207] width 38 height 38
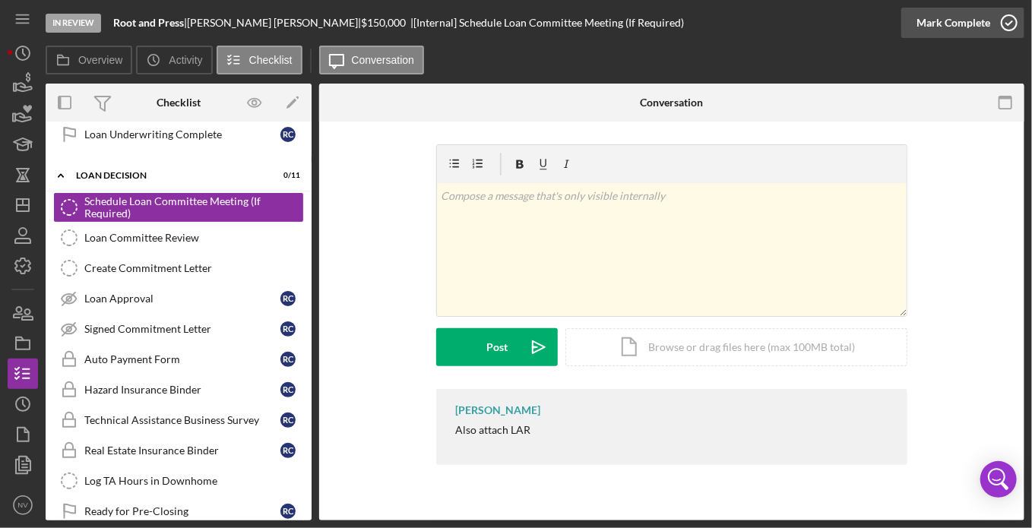
click at [1012, 22] on icon "button" at bounding box center [1009, 23] width 38 height 38
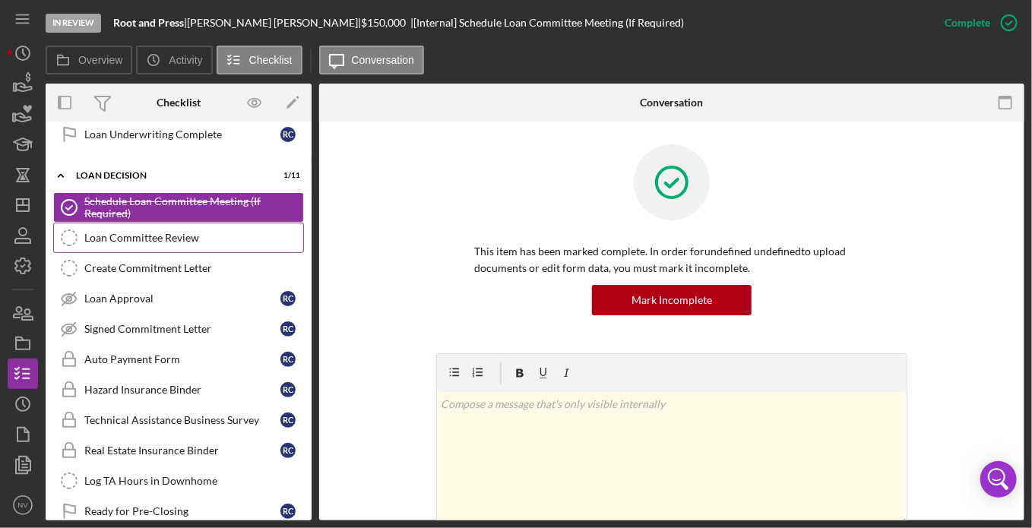
click at [151, 232] on div "Loan Committee Review" at bounding box center [193, 238] width 219 height 12
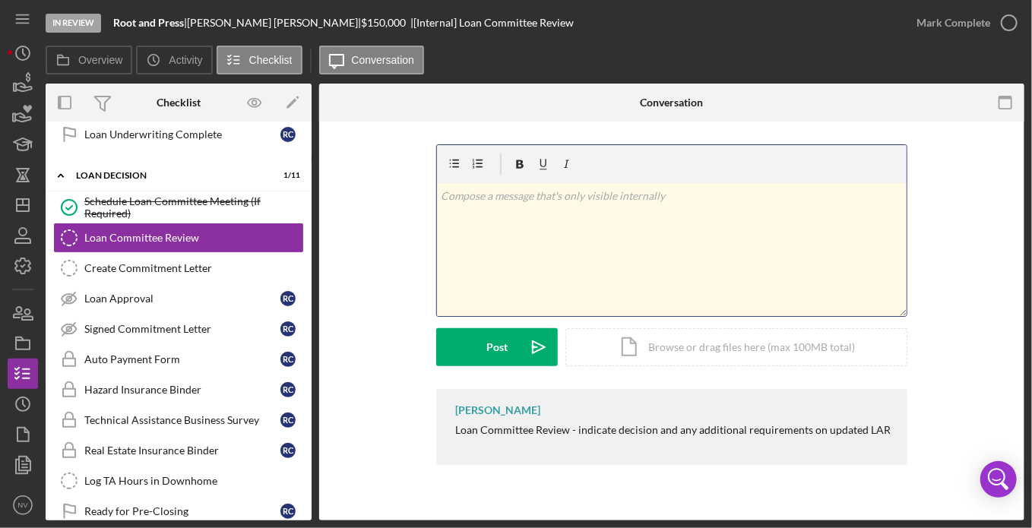
click at [475, 221] on div "v Color teal Color pink Remove color Add row above Add row below Add column bef…" at bounding box center [672, 249] width 470 height 133
click at [618, 192] on p "Loan Committee reviewed, requested CPA" at bounding box center [672, 196] width 461 height 17
click at [635, 192] on p "Loan Committee reviewed, required CPA" at bounding box center [672, 196] width 461 height 17
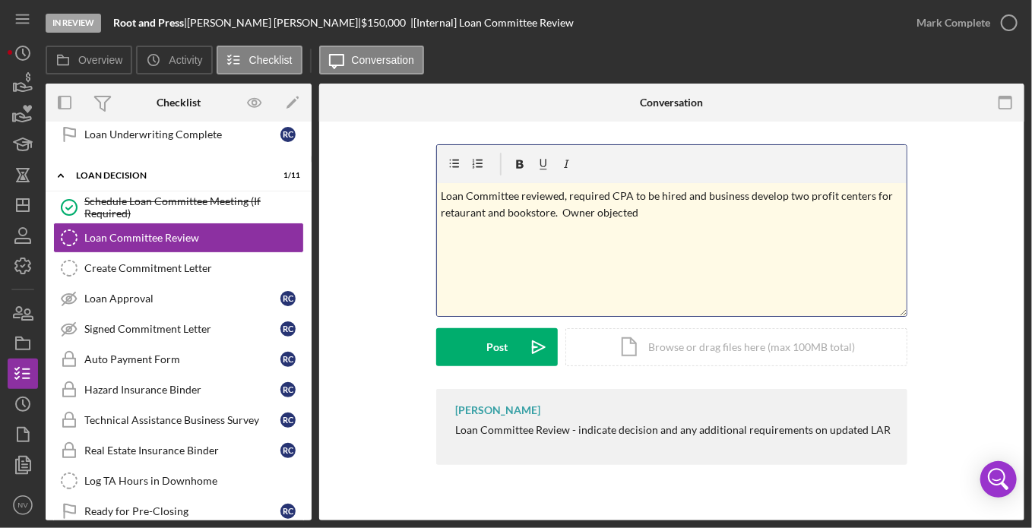
click at [562, 194] on p "Loan Committee reviewed, required CPA to be hired and business develop two prof…" at bounding box center [672, 205] width 461 height 34
click at [699, 214] on p "Loan Committee reviewed on 8/21, required CPA to be hired and business develop …" at bounding box center [672, 205] width 461 height 34
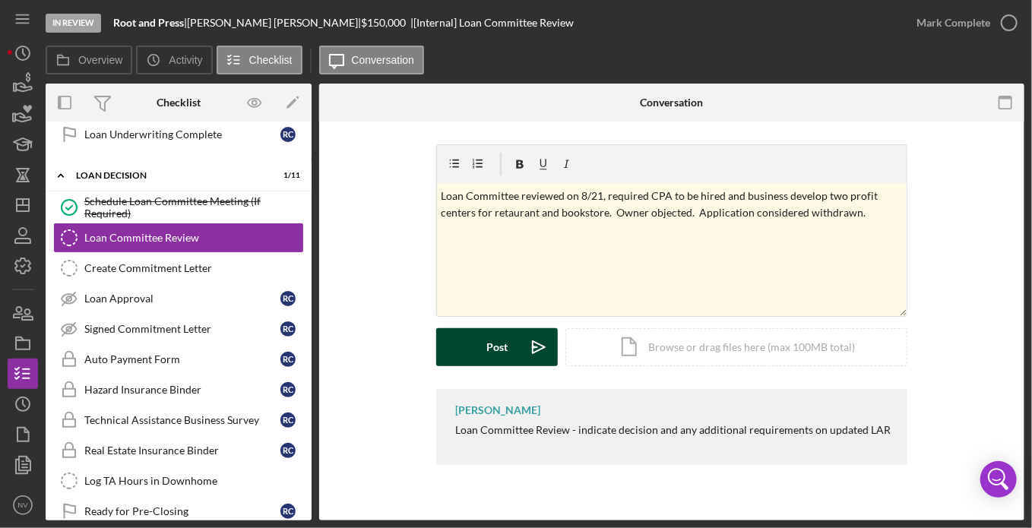
click at [495, 339] on div "Post" at bounding box center [496, 347] width 21 height 38
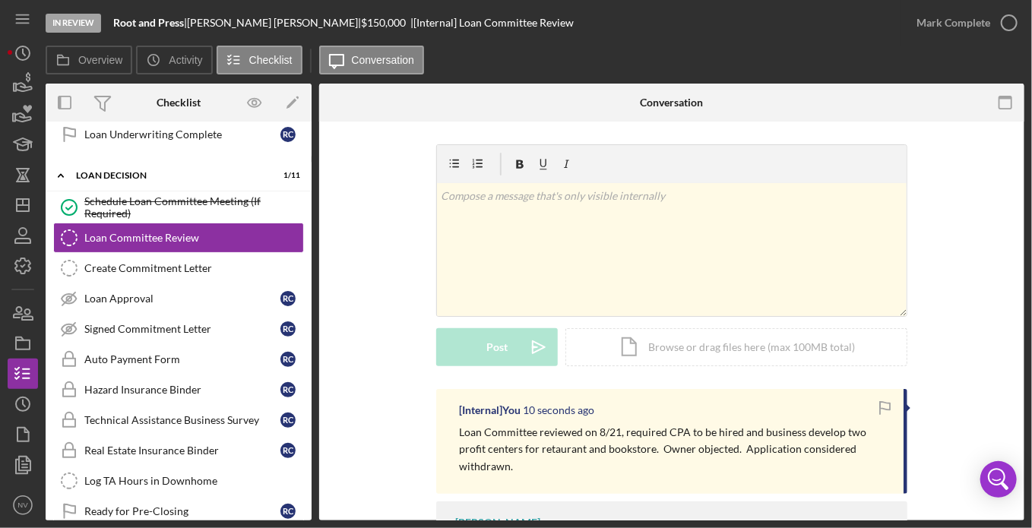
click at [312, 514] on div "Overview Internal Workflow Stage In Review Icon/Dropdown Arrow Archive (can una…" at bounding box center [535, 302] width 979 height 437
click at [68, 219] on icon "Loan Committee Review" at bounding box center [69, 238] width 38 height 38
click at [1008, 20] on icon "button" at bounding box center [1009, 23] width 38 height 38
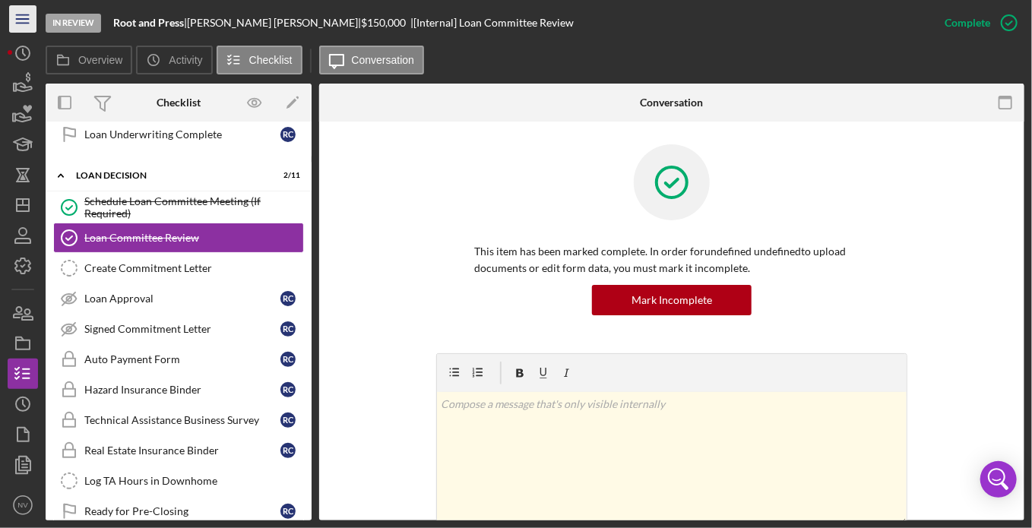
click at [22, 21] on icon "Icon/Menu" at bounding box center [23, 19] width 34 height 34
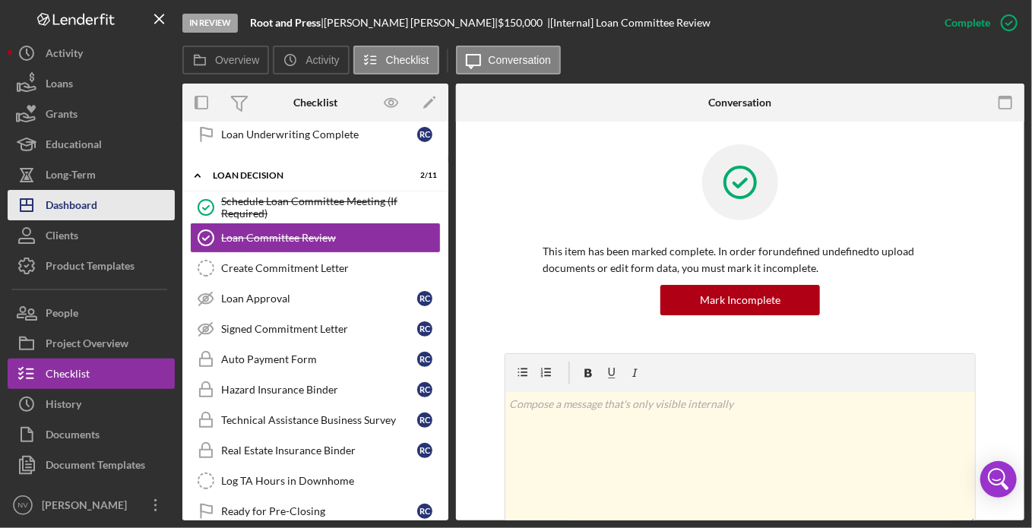
click at [47, 198] on div "Dashboard" at bounding box center [72, 207] width 52 height 34
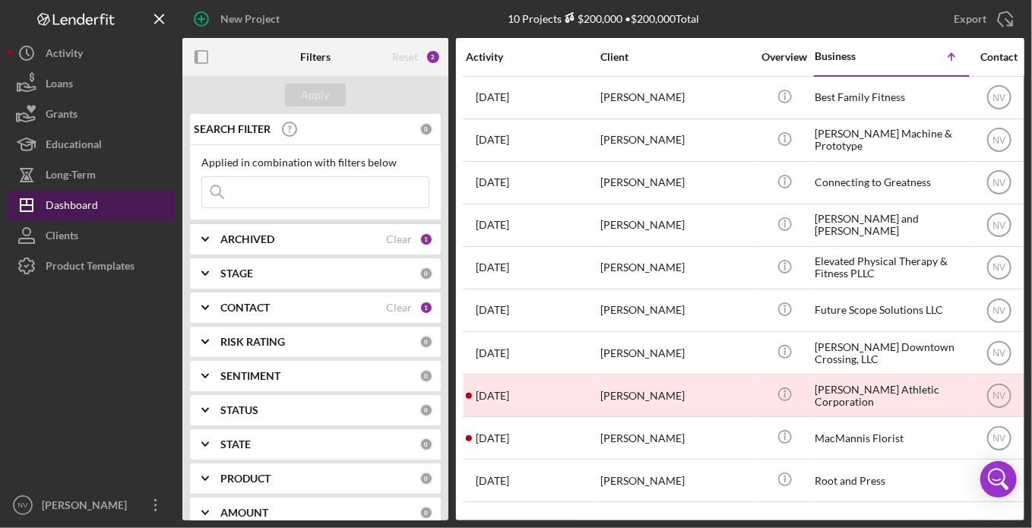
click at [47, 198] on div "Dashboard" at bounding box center [72, 207] width 52 height 34
